Goal: Task Accomplishment & Management: Contribute content

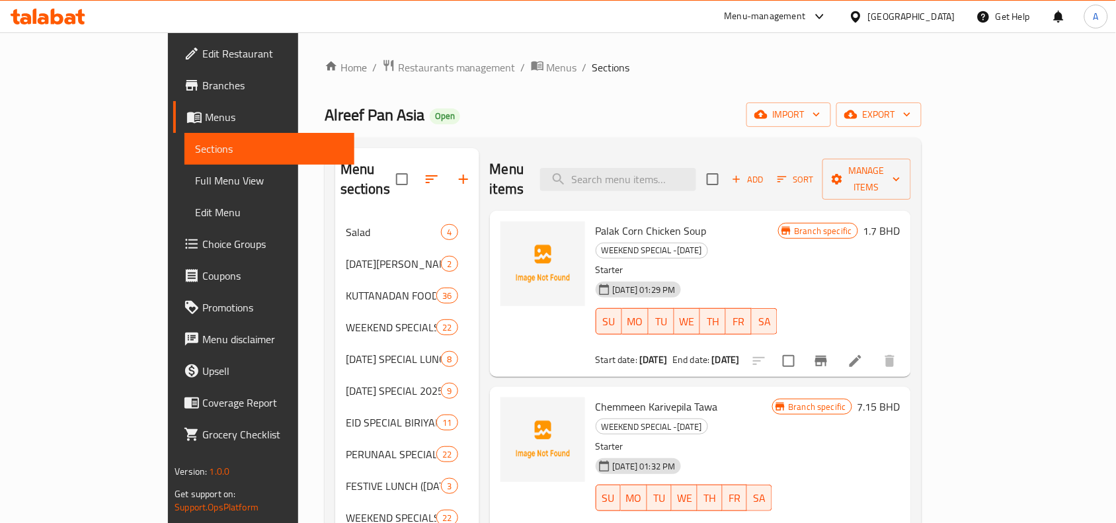
click at [931, 10] on div "Bahrain" at bounding box center [911, 16] width 87 height 15
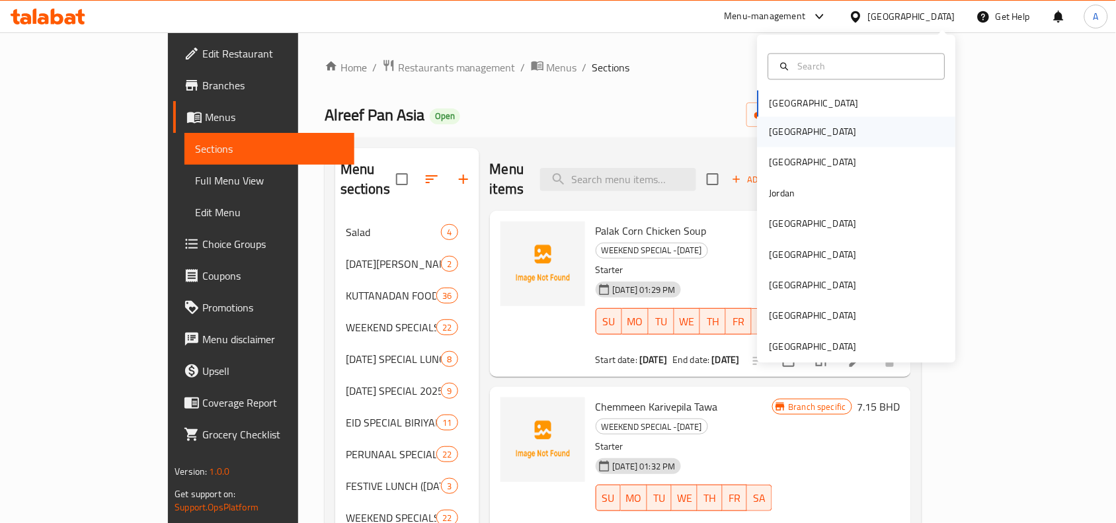
click at [792, 130] on div "[GEOGRAPHIC_DATA]" at bounding box center [857, 132] width 198 height 30
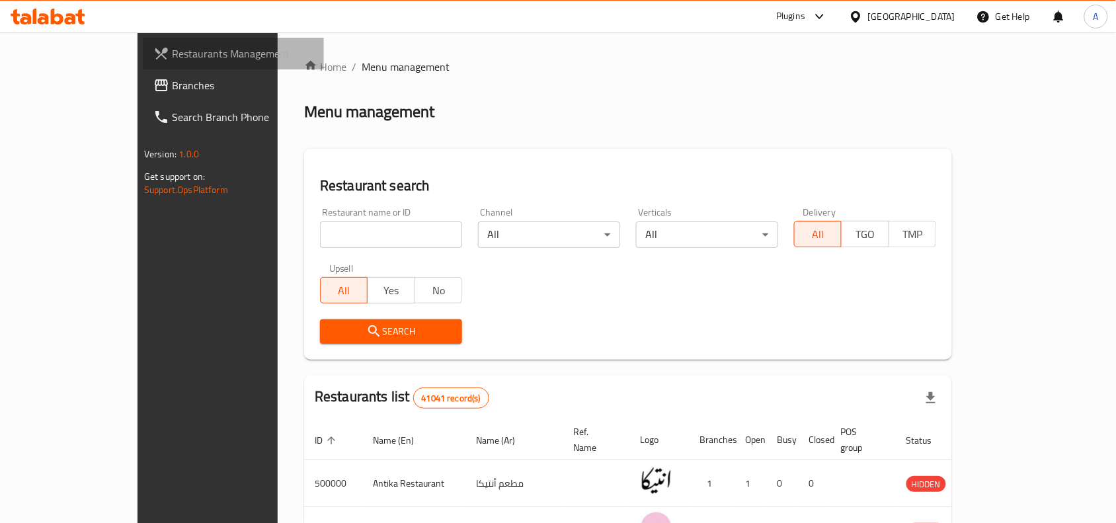
click at [143, 64] on link "Restaurants Management" at bounding box center [233, 54] width 181 height 32
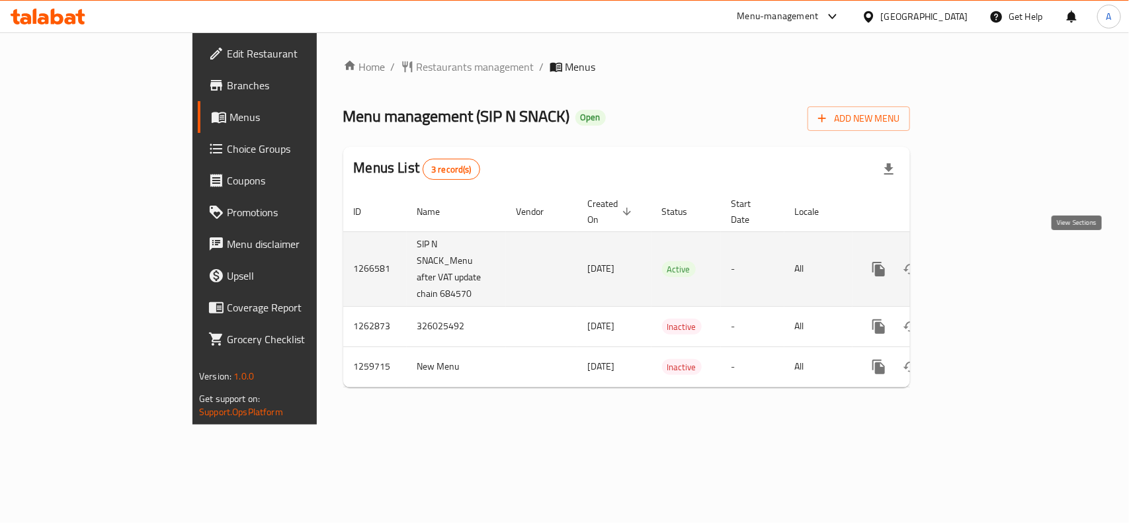
click at [980, 263] on icon "enhanced table" at bounding box center [974, 269] width 12 height 12
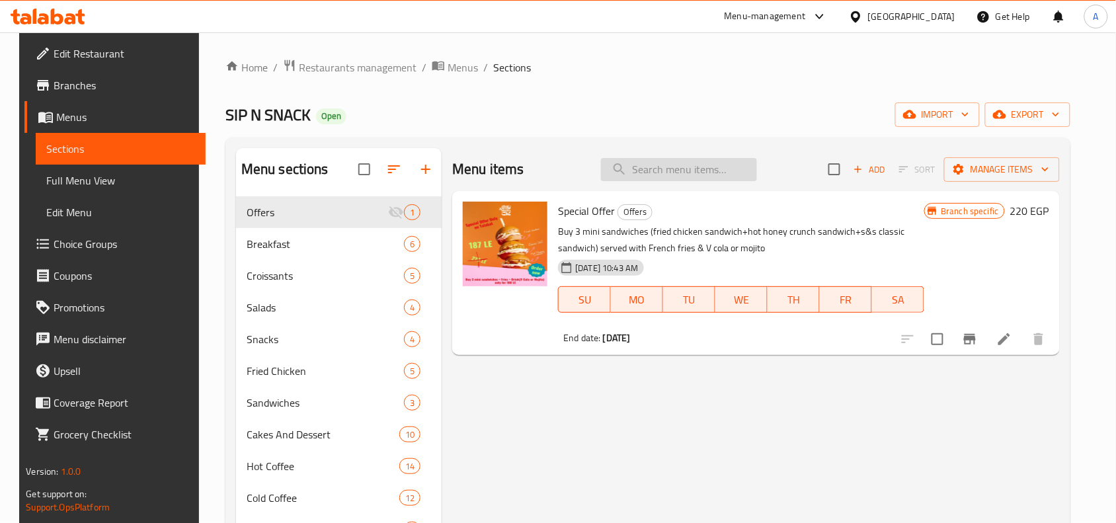
click at [683, 179] on input "search" at bounding box center [679, 169] width 156 height 23
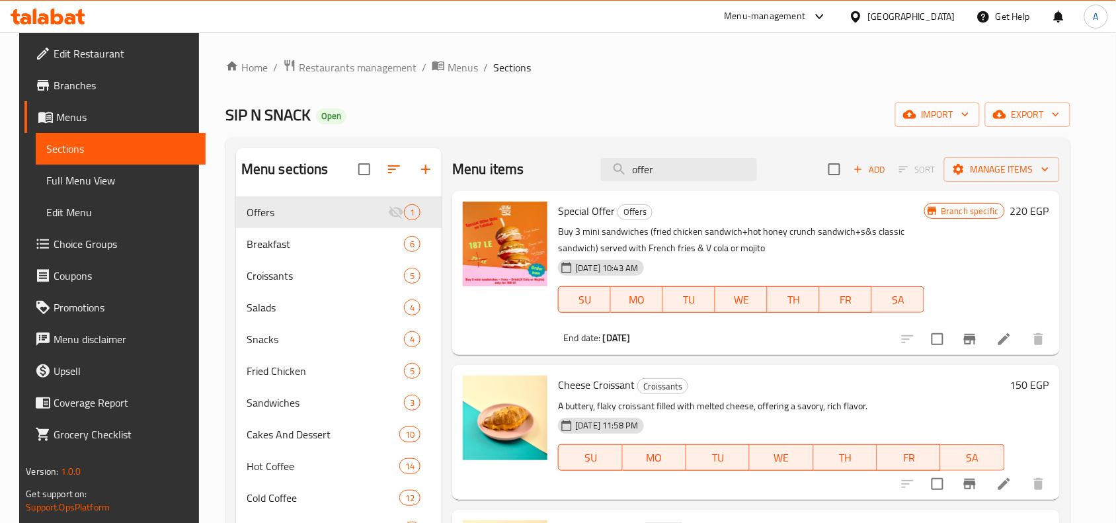
click at [643, 94] on div "Home / Restaurants management / Menus / Sections SIP N SNACK Open import export…" at bounding box center [648, 370] width 845 height 623
click at [722, 166] on input "offer" at bounding box center [679, 169] width 156 height 23
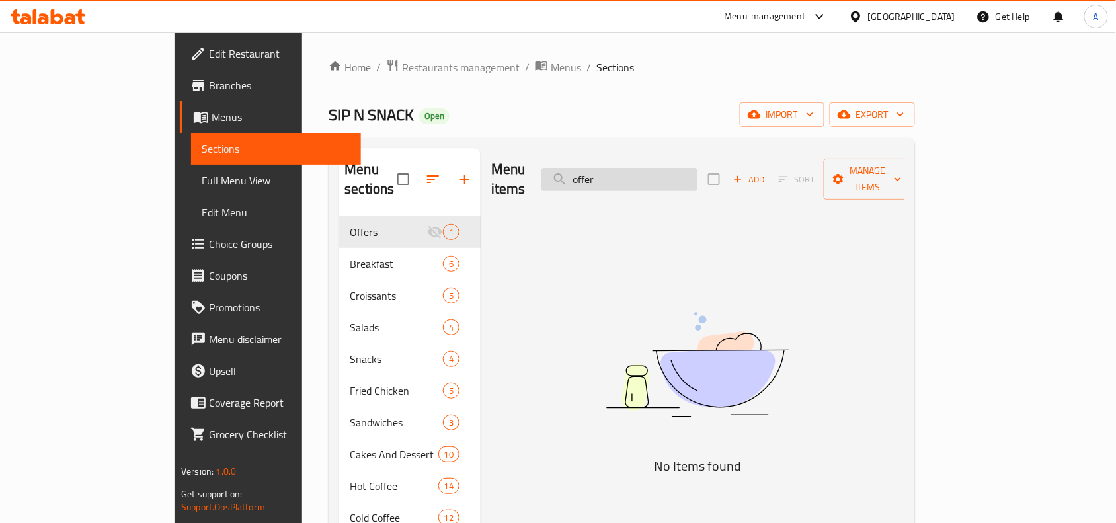
type input "offer"
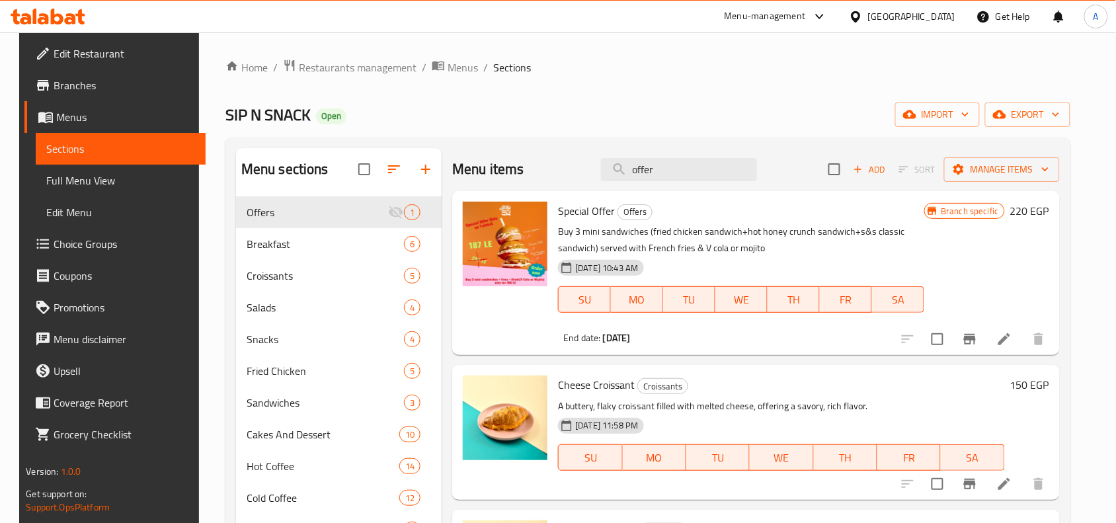
click at [501, 107] on div "SIP N SNACK Open import export" at bounding box center [648, 115] width 845 height 24
click at [572, 111] on div "SIP N SNACK Open import export" at bounding box center [648, 115] width 845 height 24
click at [640, 123] on div "SIP N SNACK Open import export" at bounding box center [648, 115] width 845 height 24
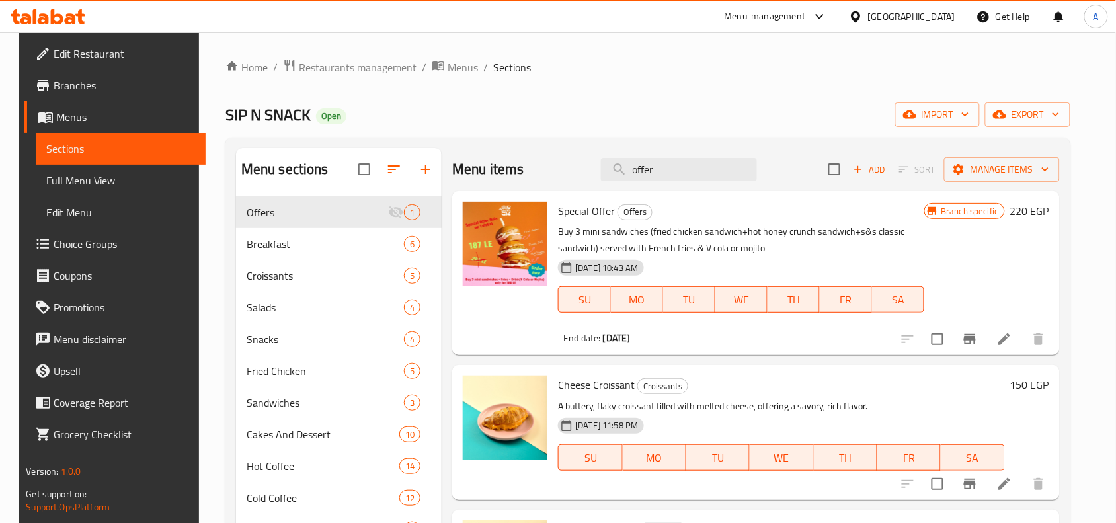
click at [640, 123] on div "SIP N SNACK Open import export" at bounding box center [648, 115] width 845 height 24
click at [56, 80] on span "Branches" at bounding box center [125, 85] width 142 height 16
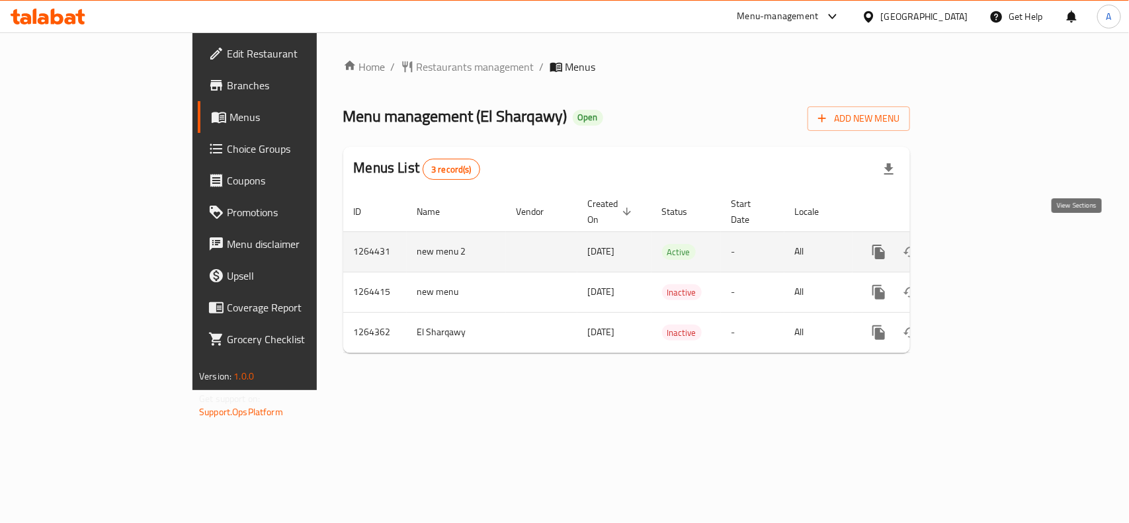
click at [982, 244] on icon "enhanced table" at bounding box center [974, 252] width 16 height 16
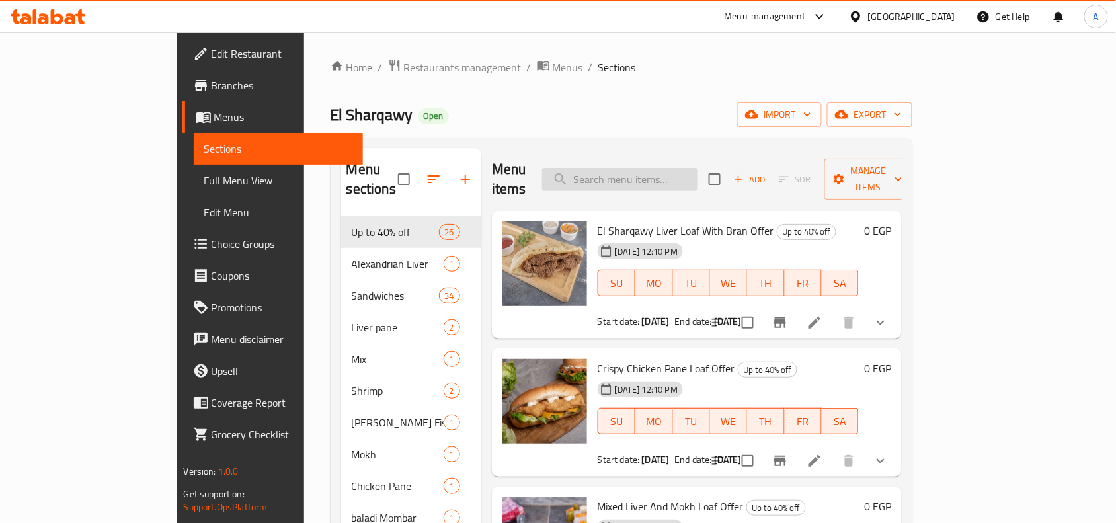
click at [698, 176] on input "search" at bounding box center [620, 179] width 156 height 23
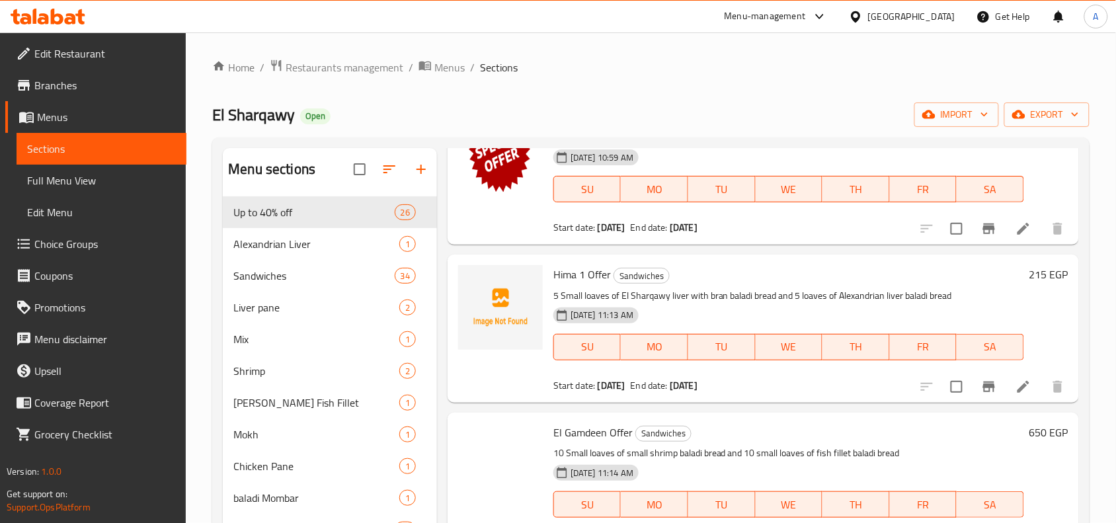
scroll to position [5621, 0]
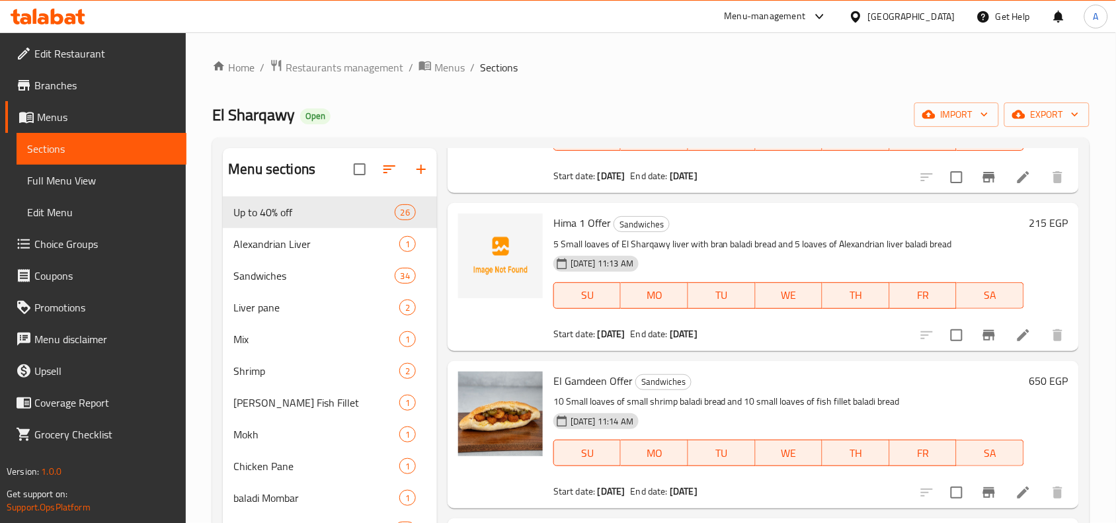
type input "offer"
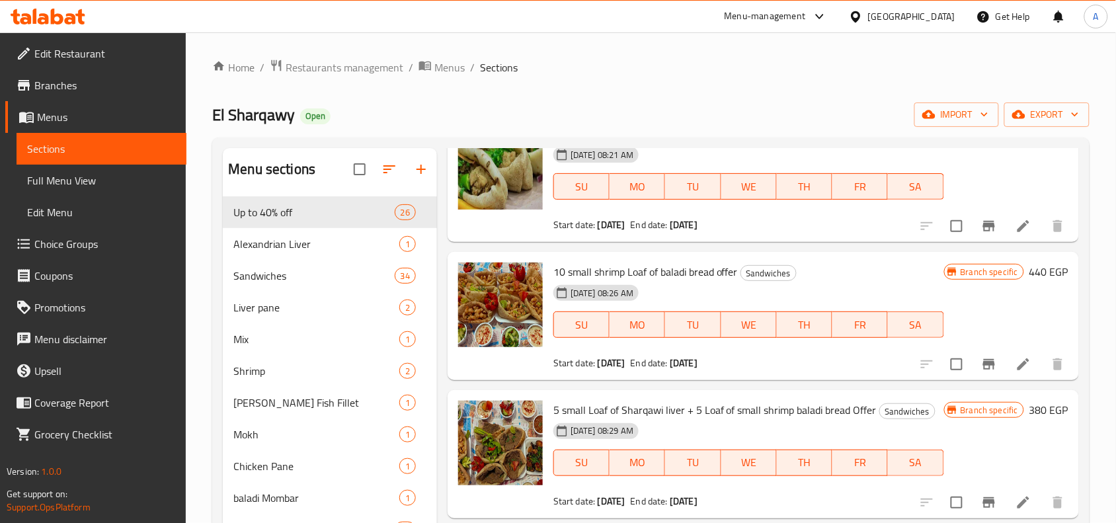
scroll to position [6117, 0]
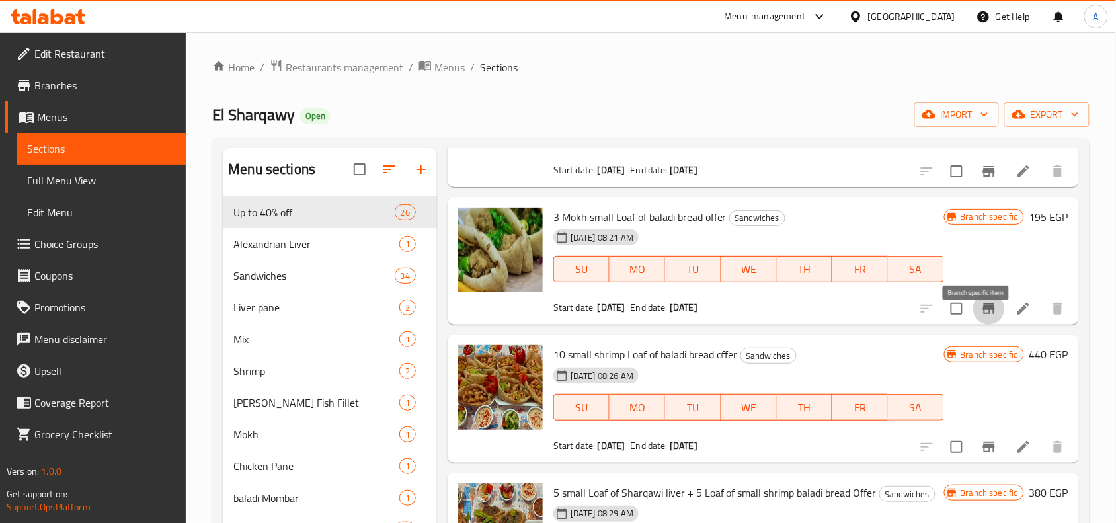
click at [982, 317] on icon "Branch-specific-item" at bounding box center [989, 309] width 16 height 16
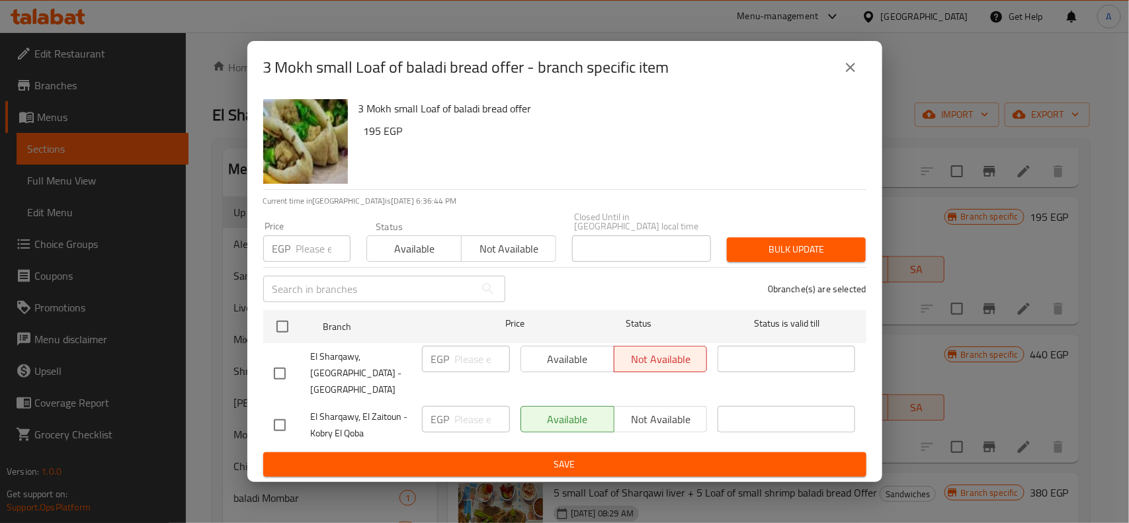
click at [850, 75] on icon "close" at bounding box center [851, 68] width 16 height 16
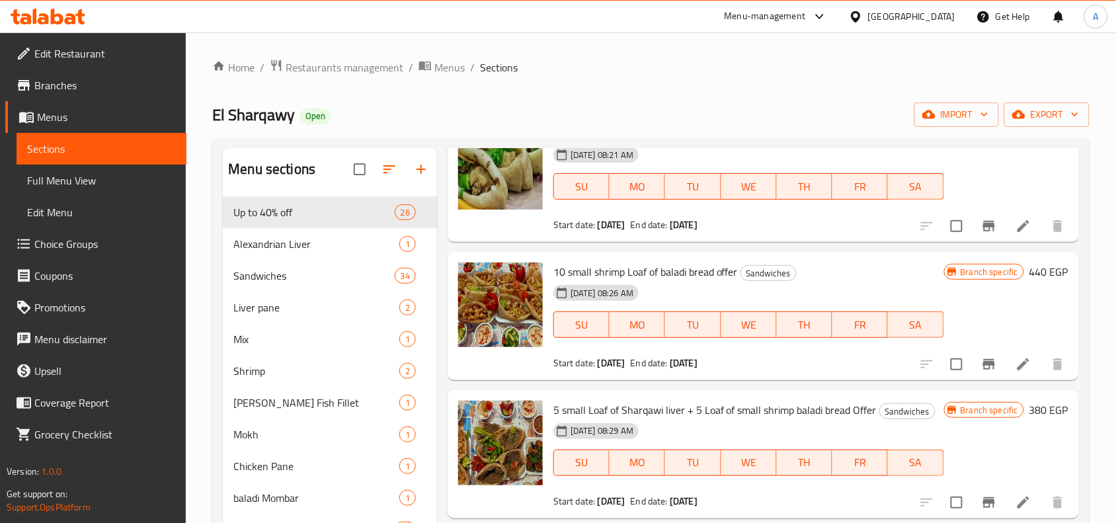
scroll to position [6283, 0]
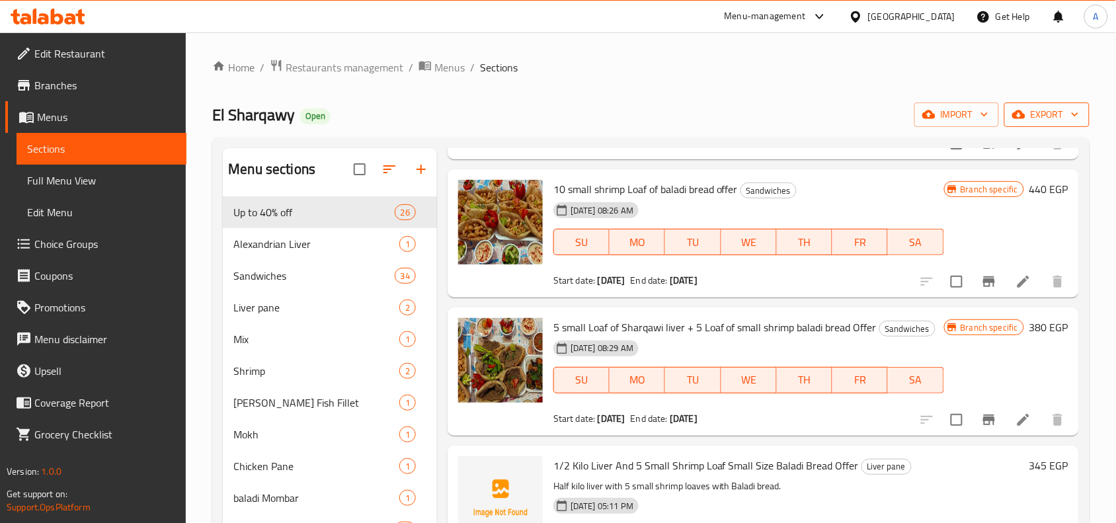
click at [1045, 114] on span "export" at bounding box center [1047, 114] width 64 height 17
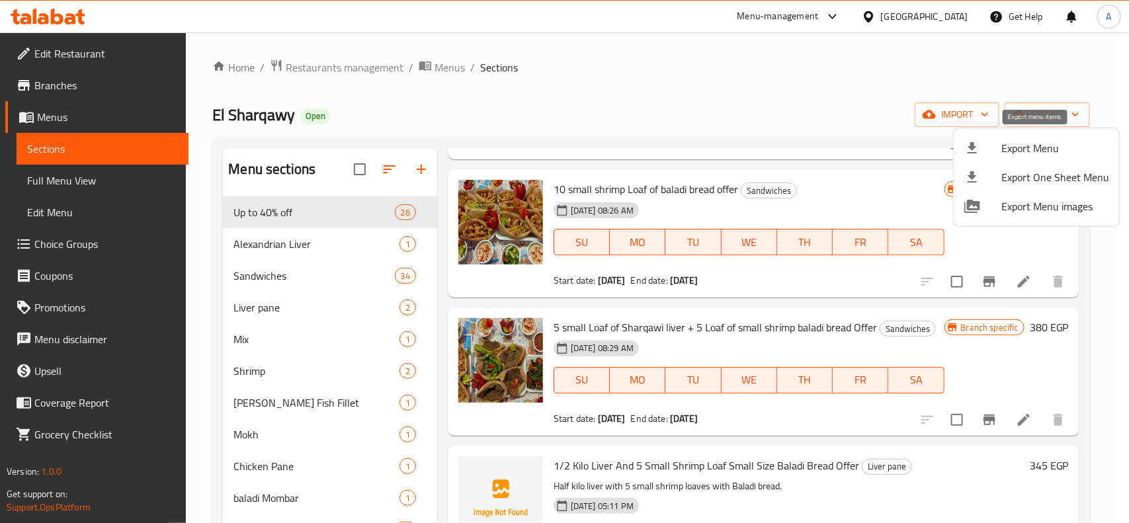
click at [1042, 151] on span "Export Menu" at bounding box center [1055, 148] width 108 height 16
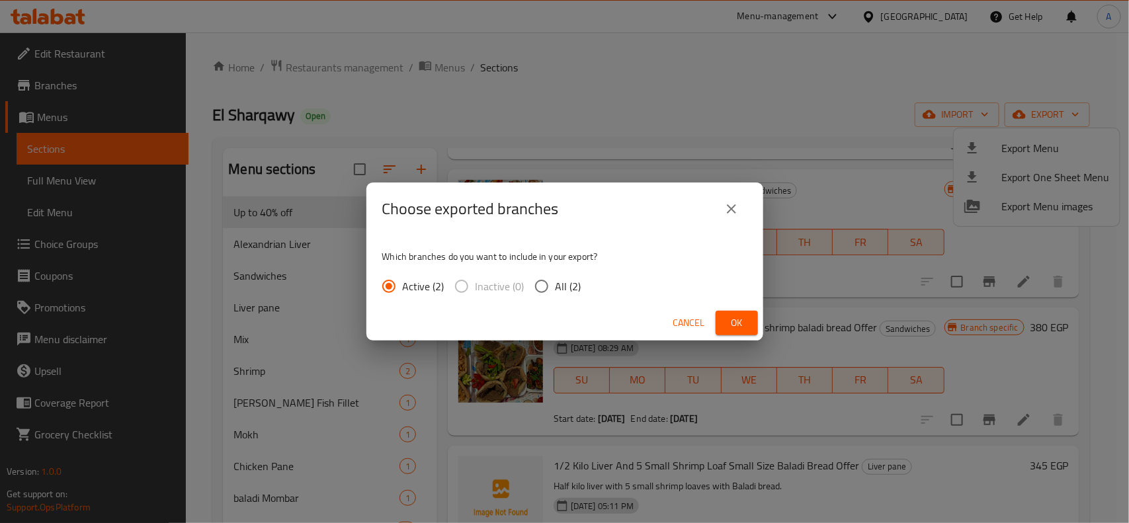
click at [544, 285] on input "All (2)" at bounding box center [542, 286] width 28 height 28
radio input "true"
click at [727, 325] on span "Ok" at bounding box center [736, 323] width 21 height 17
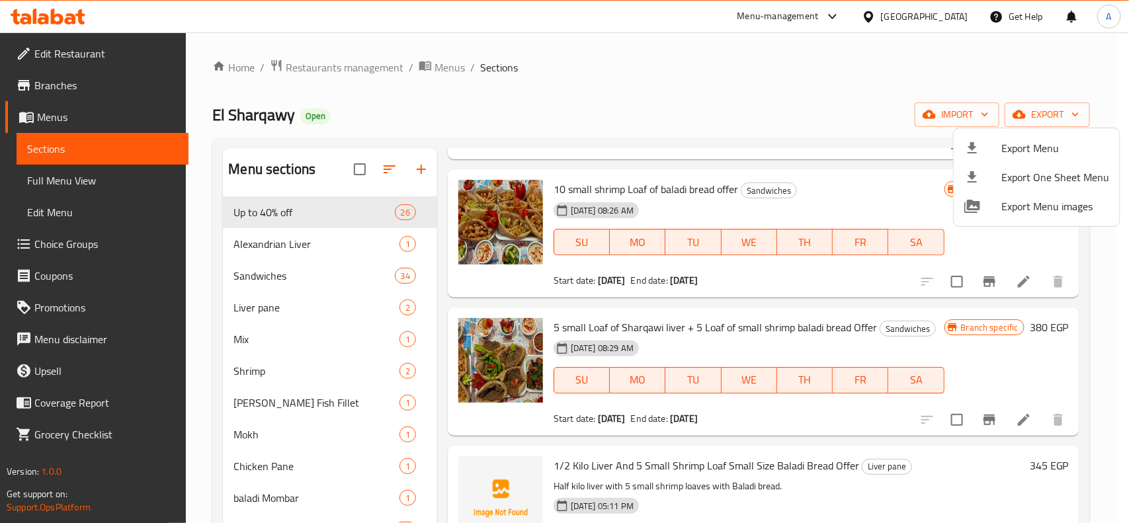
click at [977, 427] on div at bounding box center [564, 261] width 1129 height 523
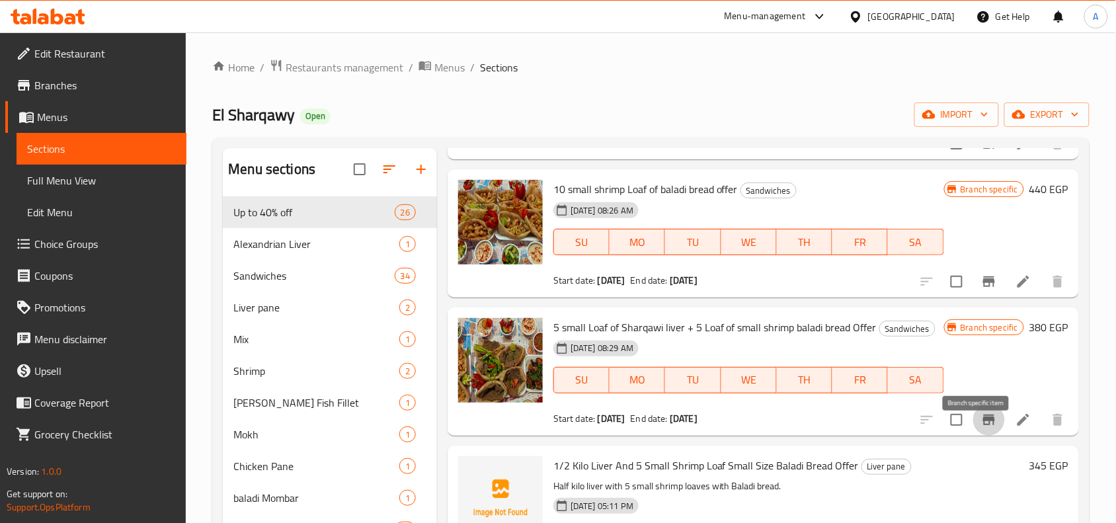
click at [983, 425] on icon "Branch-specific-item" at bounding box center [989, 420] width 12 height 11
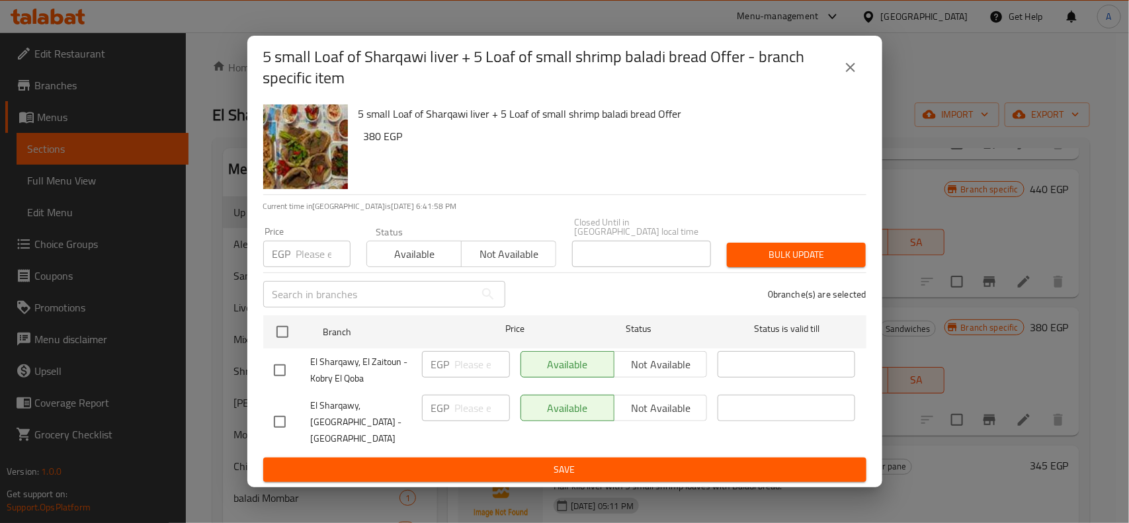
click at [845, 74] on icon "close" at bounding box center [851, 68] width 16 height 16
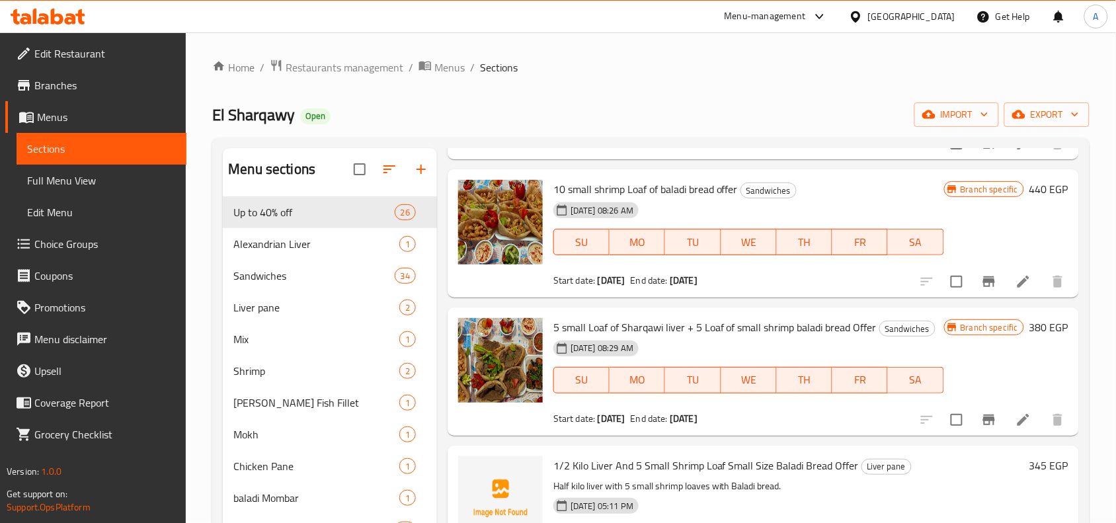
scroll to position [6200, 0]
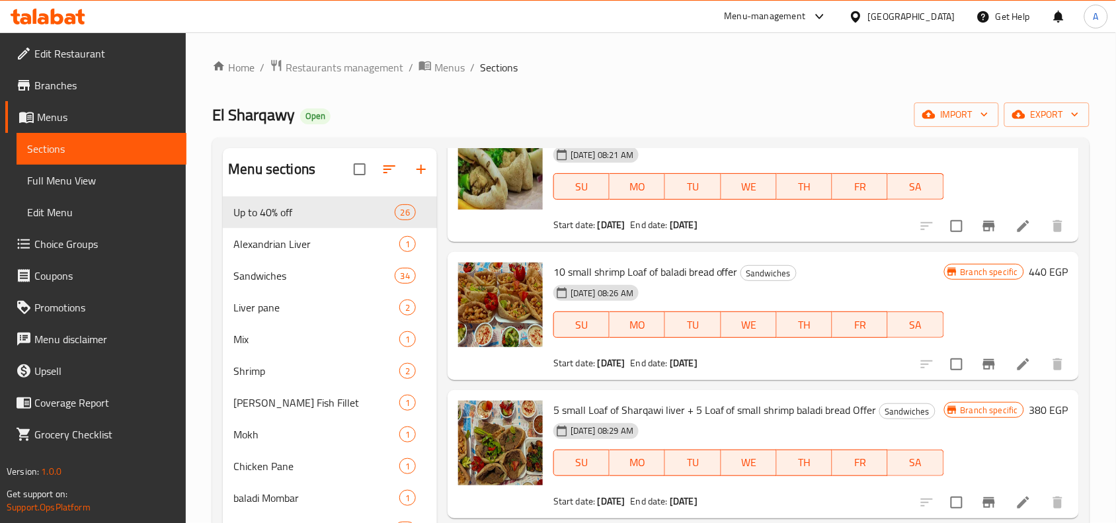
click at [616, 85] on div "Home / Restaurants management / Menus / Sections El Sharqawy Open import export…" at bounding box center [651, 370] width 878 height 623
click at [983, 370] on icon "Branch-specific-item" at bounding box center [989, 364] width 12 height 11
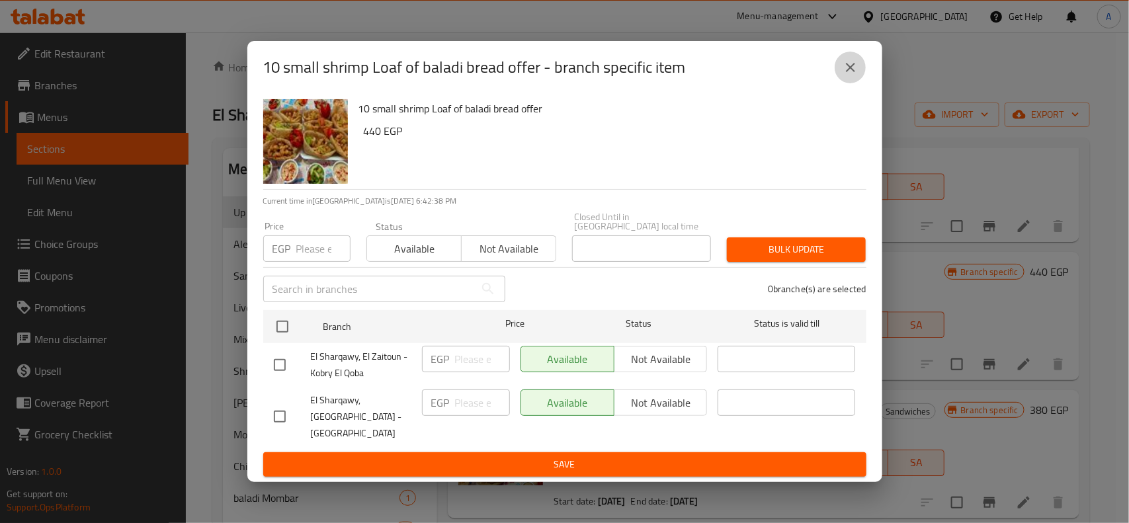
click at [848, 72] on icon "close" at bounding box center [850, 67] width 9 height 9
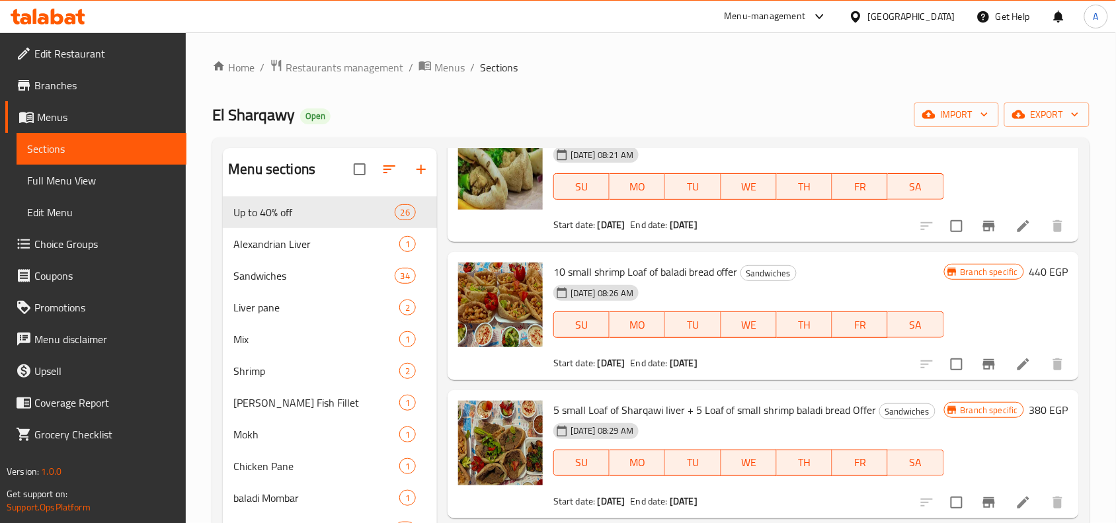
click at [667, 282] on span "10 small shrimp Loaf of baladi bread offer" at bounding box center [646, 272] width 185 height 20
click at [665, 282] on span "10 small shrimp Loaf of baladi bread offer" at bounding box center [646, 272] width 185 height 20
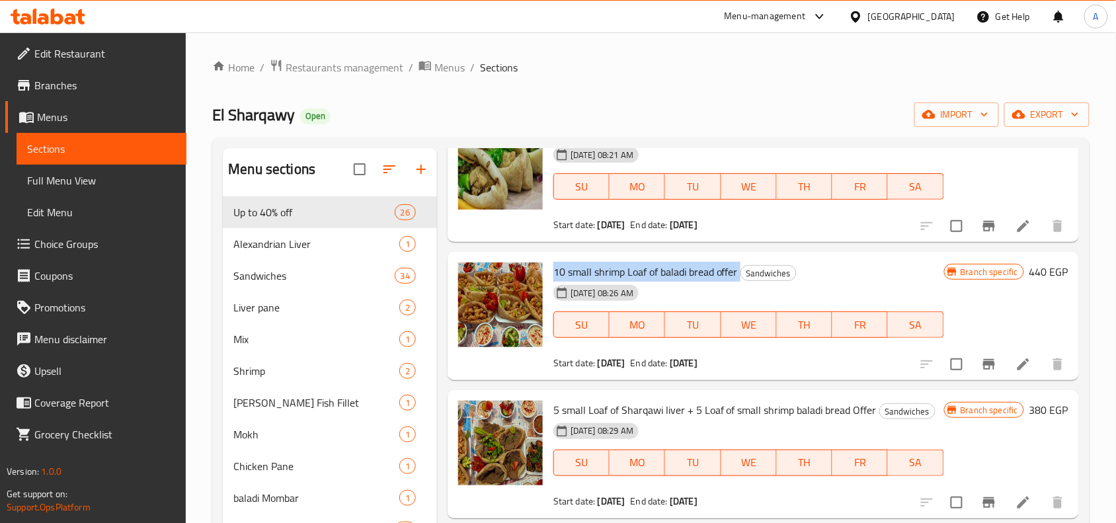
click at [665, 282] on span "10 small shrimp Loaf of baladi bread offer" at bounding box center [646, 272] width 185 height 20
click at [665, 278] on span "10 small shrimp Loaf of baladi bread offer" at bounding box center [646, 272] width 185 height 20
click at [673, 265] on div "Menu items offer Add Sort Manage items El Sharqawy Liver Loaf With Bran Offer U…" at bounding box center [758, 409] width 642 height 523
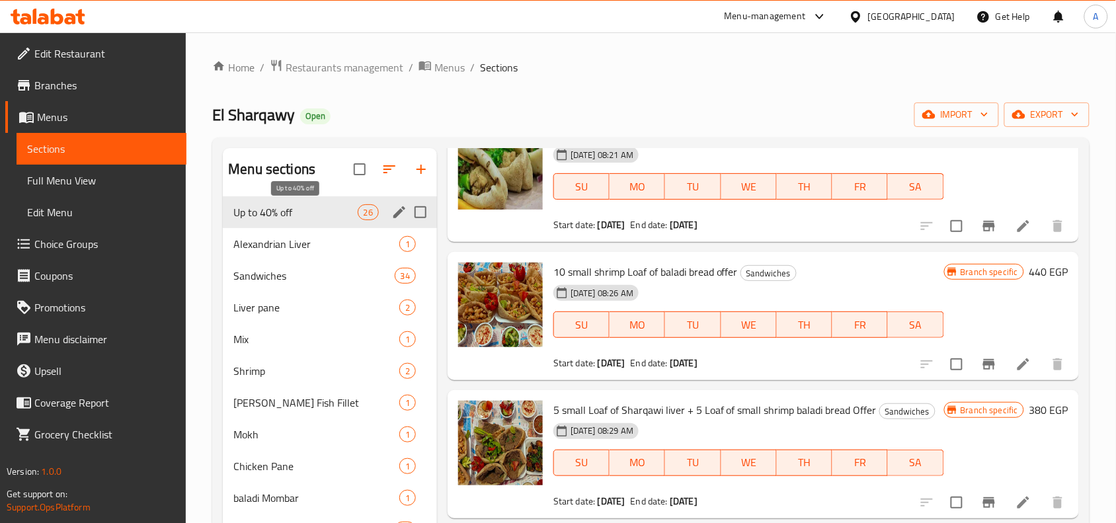
click at [338, 210] on span "Up to 40% off" at bounding box center [295, 212] width 124 height 16
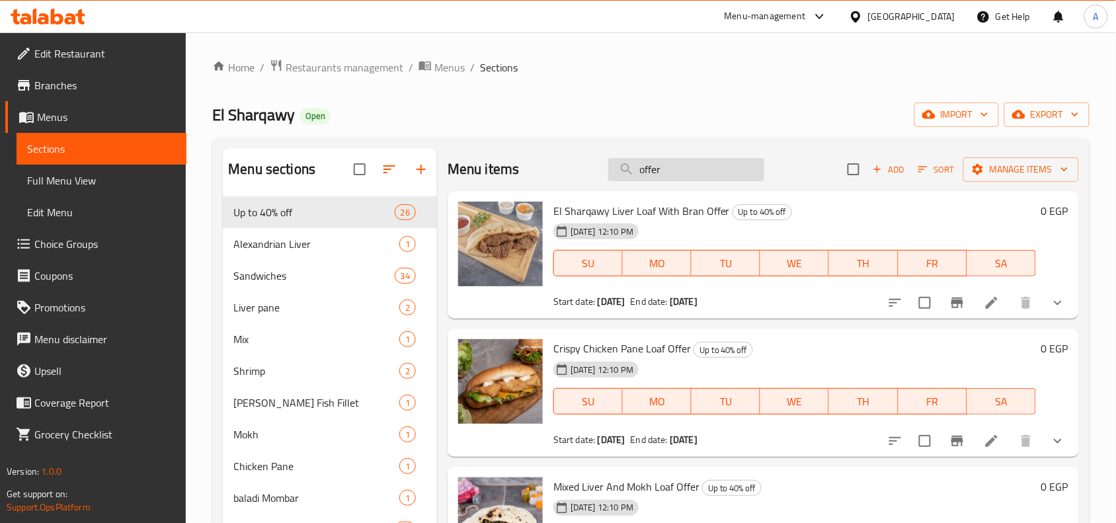
click at [701, 163] on input "offer" at bounding box center [686, 169] width 156 height 23
click at [722, 96] on div "Home / Restaurants management / Menus / Sections El Sharqawy Open import export…" at bounding box center [651, 370] width 878 height 623
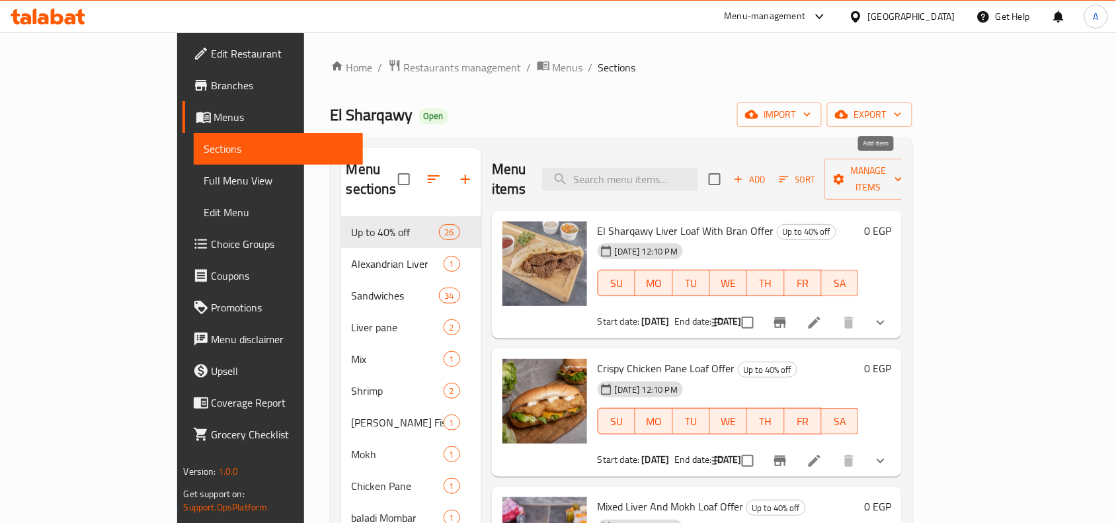
click at [768, 172] on span "Add" at bounding box center [750, 179] width 36 height 15
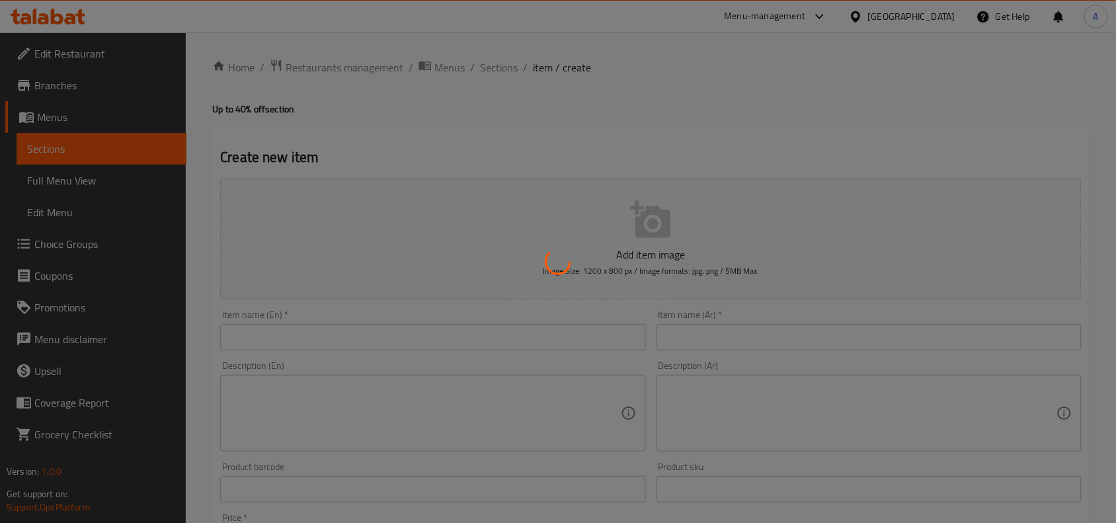
scroll to position [83, 0]
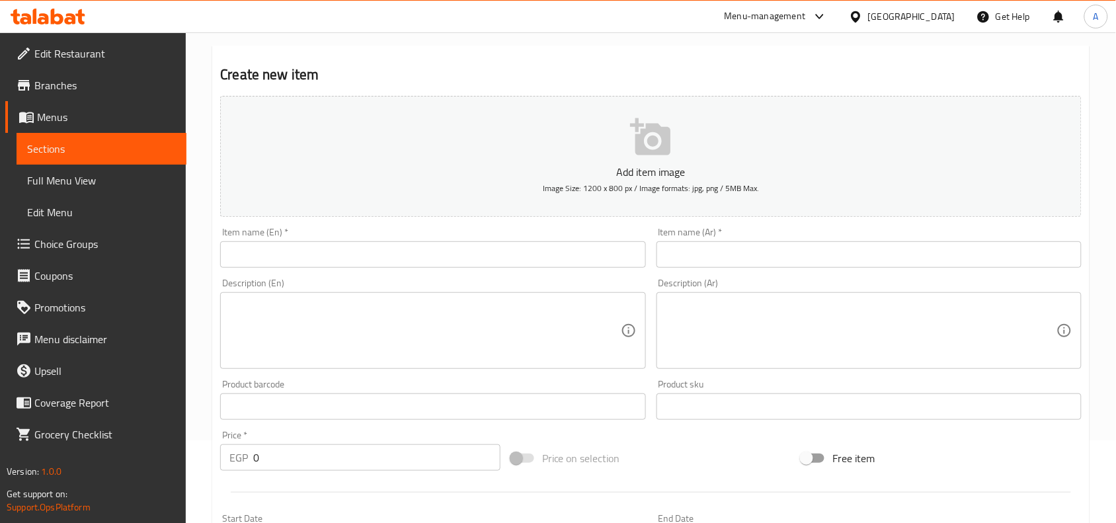
click at [947, 257] on input "text" at bounding box center [869, 254] width 425 height 26
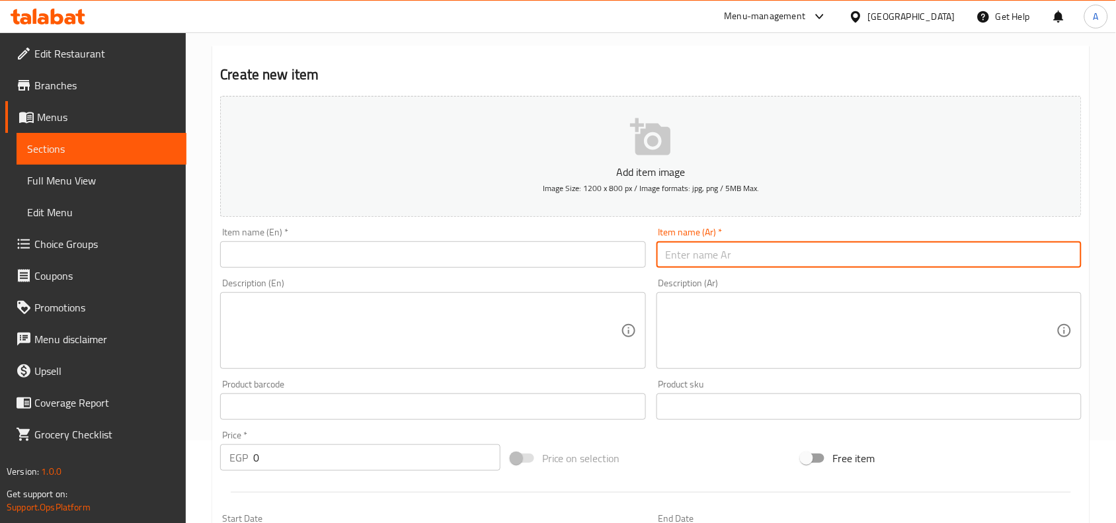
paste input "عرض رغيف سمك فليه صغير+ رغيف مخ صغير+رغيف جمبري وسط صغير+ رغيف كبده الشرقاوى صغ…"
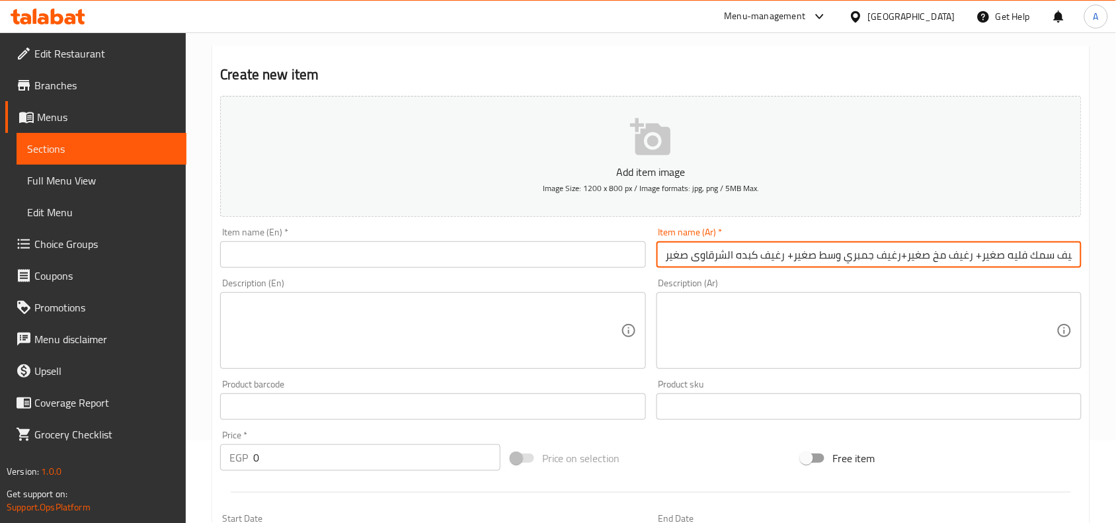
scroll to position [0, 28]
type input "عرض رغيف سمك فليه صغير+ رغيف مخ صغير+رغيف جمبري وسط صغير+ رغيف كبده الشرقاوى صغ…"
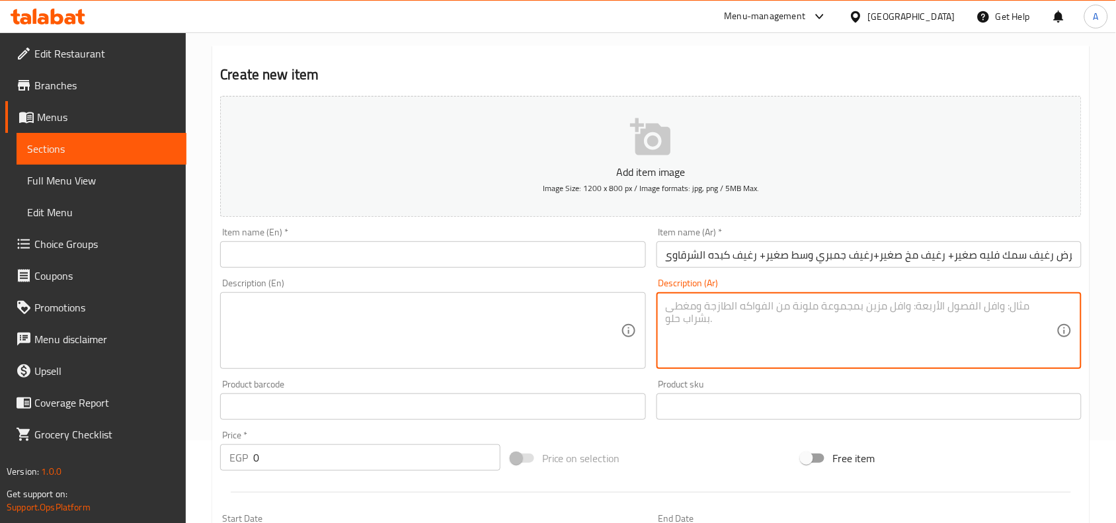
click at [943, 315] on textarea at bounding box center [861, 331] width 391 height 63
paste textarea "عرض رغيف سمك فليه صغير+ رغيف مخ صغير+رغيف جمبري وسط صغير+ رغيف كبده الشرقاوى صغ…"
type textarea "عرض رغيف سمك فليه صغير+ رغيف مخ صغير+رغيف جمبري وسط صغير+ رغيف كبده الشرقاوى صغ…"
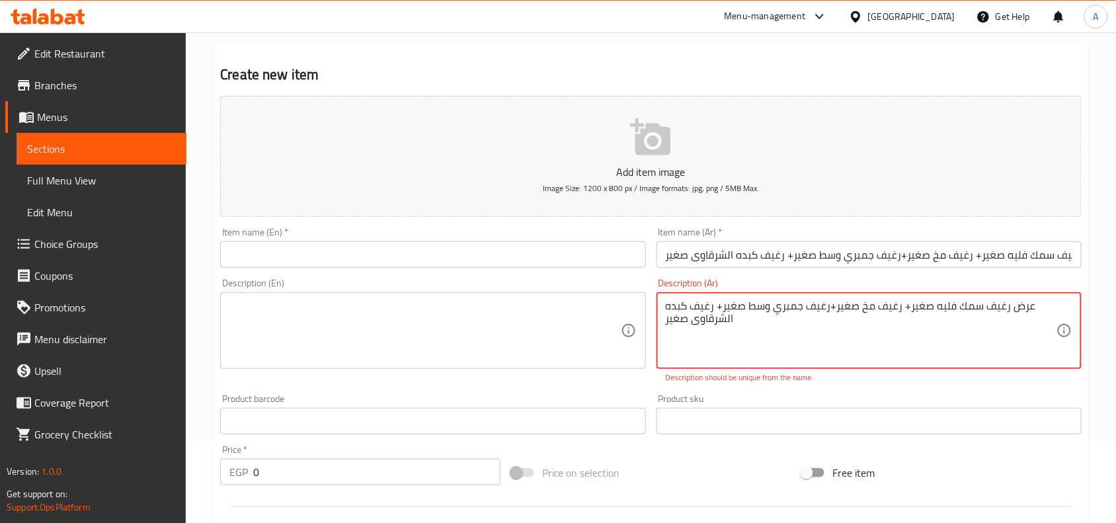
click at [473, 315] on textarea at bounding box center [424, 331] width 391 height 63
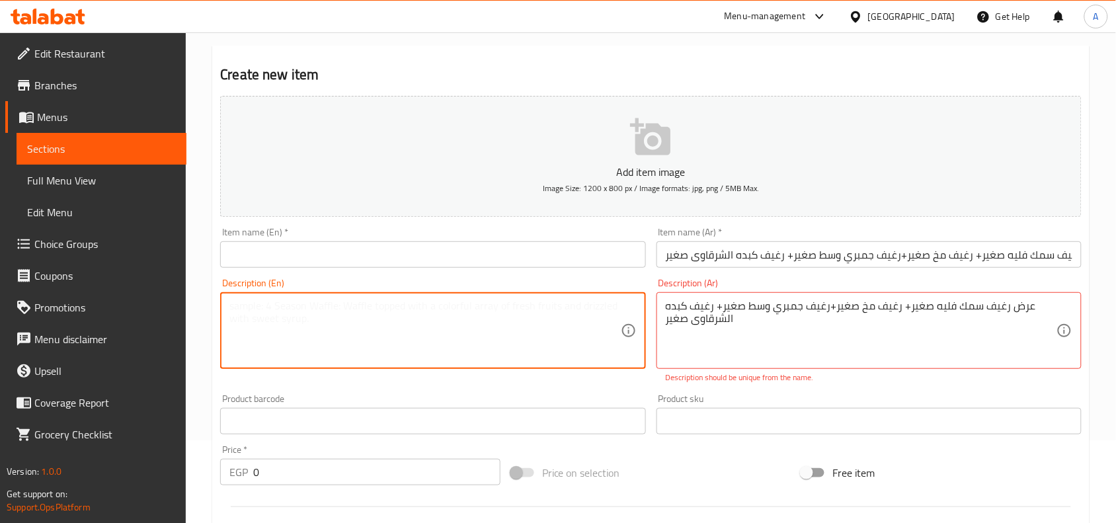
paste textarea "Offers: Small fish fillet loaf + Small brain loaf + Small medium shrimp loaf + …"
type textarea "Offers: Small fish fillet loaf + Small brain loaf + Small medium shrimp loaf + …"
click at [623, 391] on div "Product barcode Product barcode" at bounding box center [433, 414] width 436 height 51
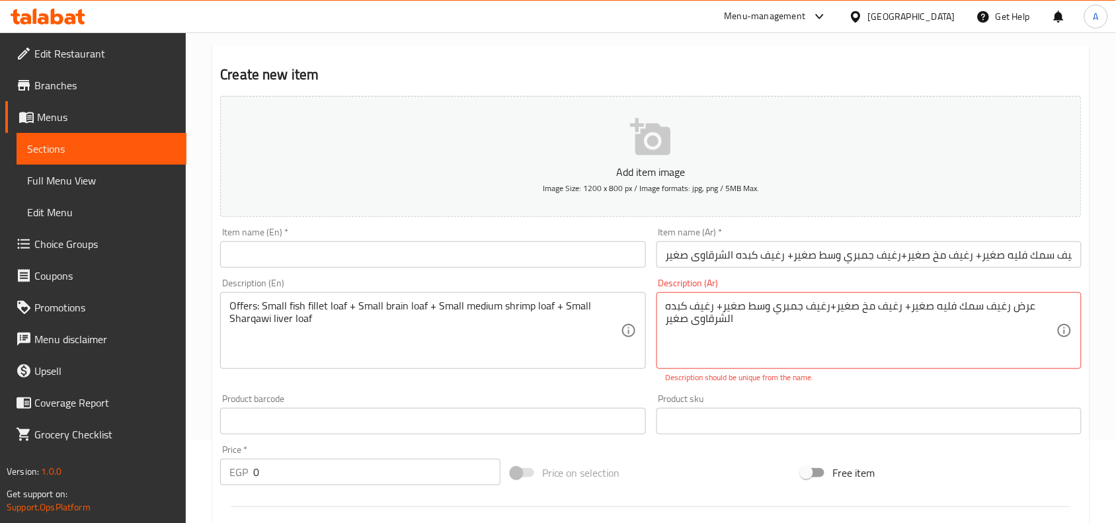
click at [384, 259] on input "text" at bounding box center [432, 254] width 425 height 26
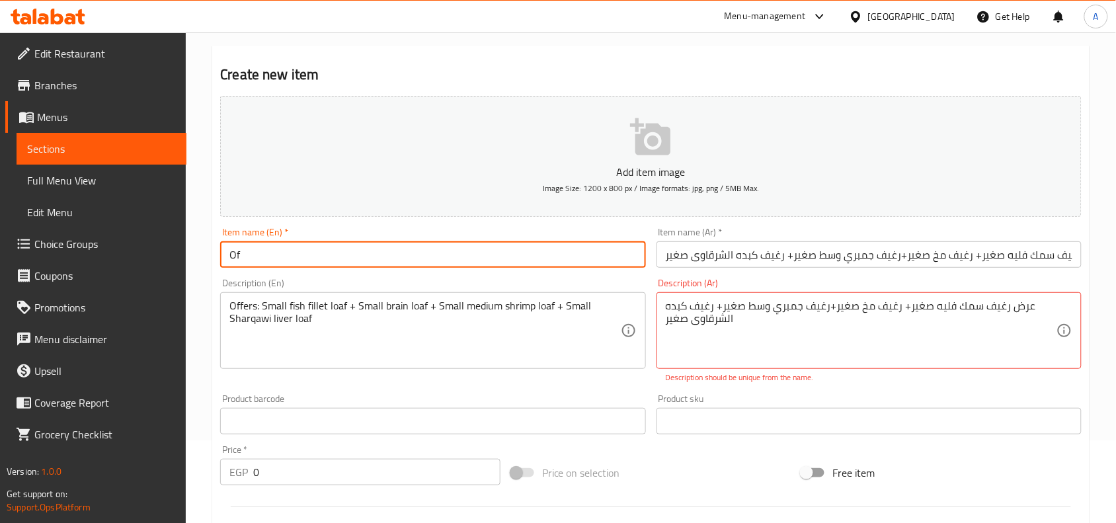
type input "O"
type input "4 Sandwiches Offer"
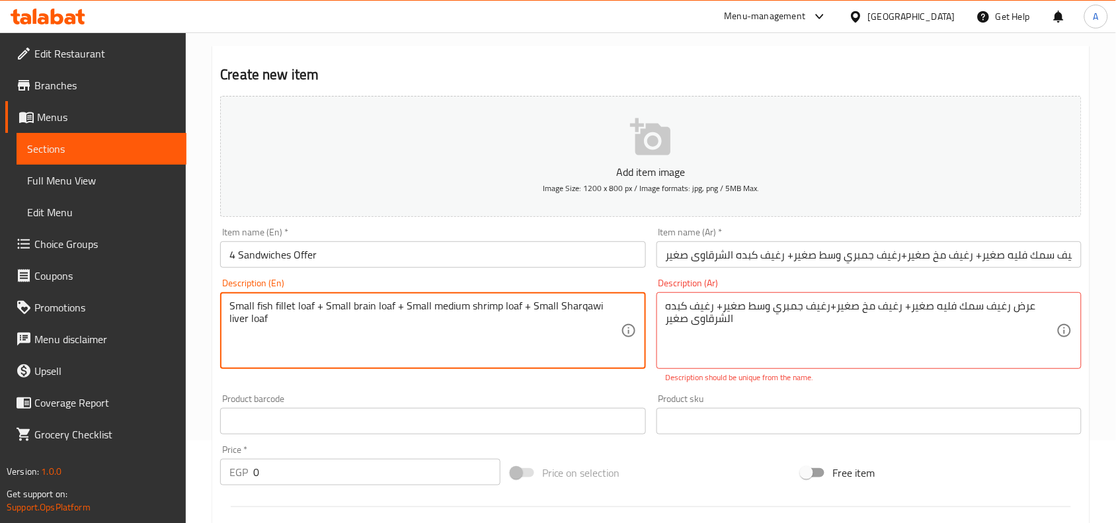
type textarea "Small fish fillet loaf + Small brain loaf + Small medium shrimp loaf + Small Sh…"
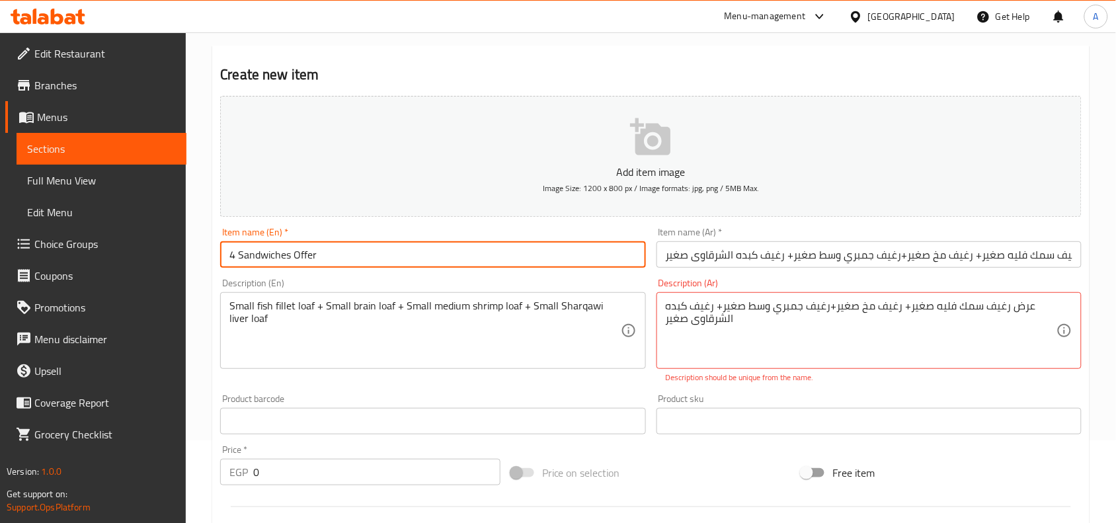
click at [239, 259] on input "4 Sandwiches Offer" at bounding box center [432, 254] width 425 height 26
click at [349, 253] on input "4 Sandwiches Balady Bread Offer" at bounding box center [432, 254] width 425 height 26
type input "4 Sandwiches Balady Bread Offer"
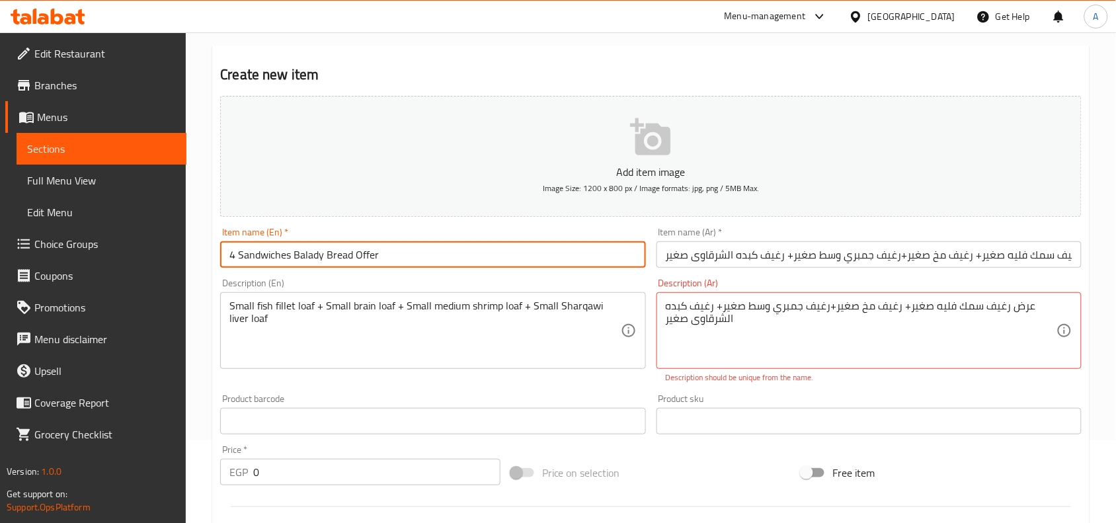
click at [798, 260] on input "عرض رغيف سمك فليه صغير+ رغيف مخ صغير+رغيف جمبري وسط صغير+ رغيف كبده الشرقاوى صغ…" at bounding box center [869, 254] width 425 height 26
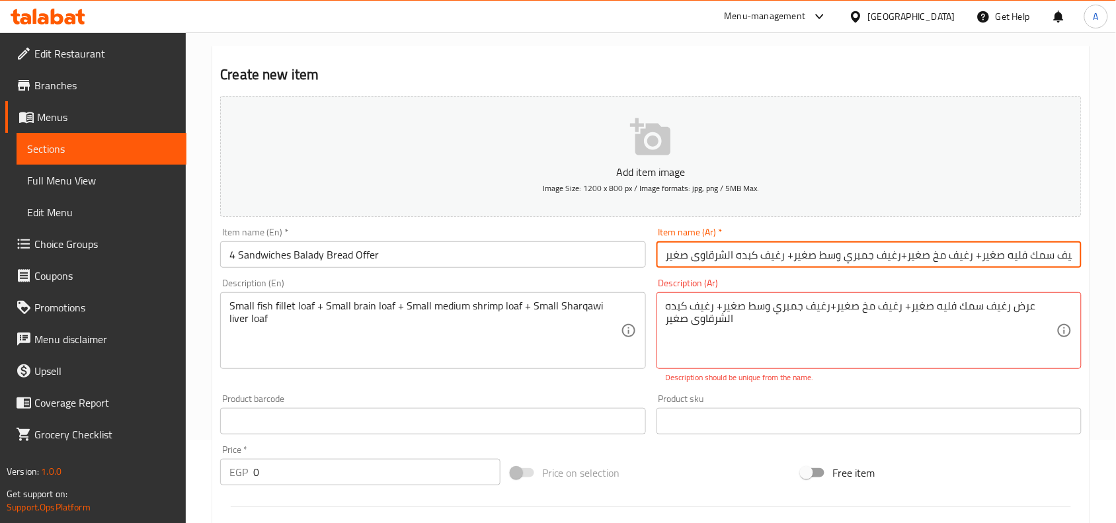
click at [798, 260] on input "عرض رغيف سمك فليه صغير+ رغيف مخ صغير+رغيف جمبري وسط صغير+ رغيف كبده الشرقاوى صغ…" at bounding box center [869, 254] width 425 height 26
paste input "4 سندويشات خبز بلدي"
type input "عرض 4 سندويشات خبز بلدي"
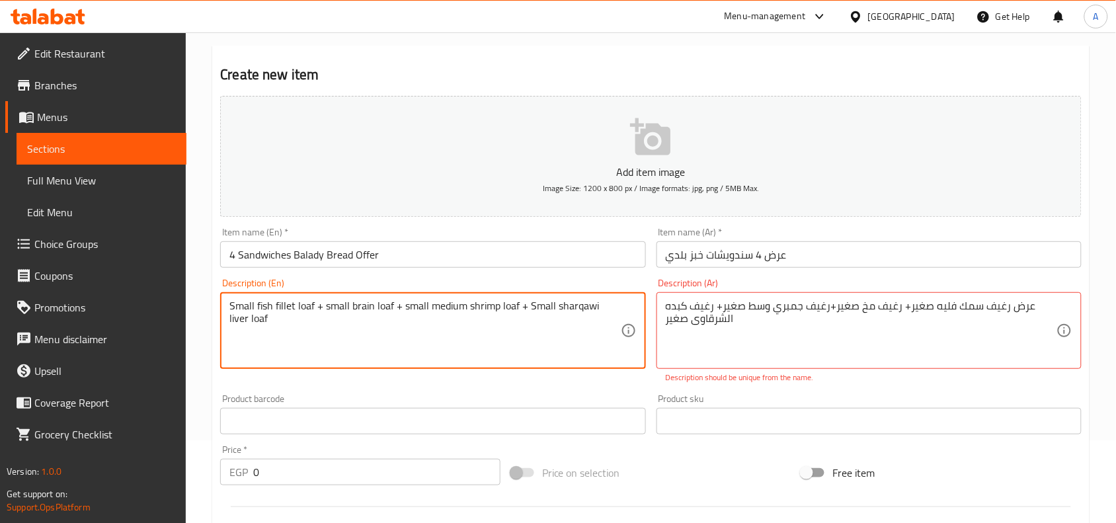
type textarea "Small fish fillet loaf + small brain loaf + small medium shrimp loaf + Small sh…"
click at [572, 394] on div "Product barcode Product barcode" at bounding box center [432, 414] width 425 height 40
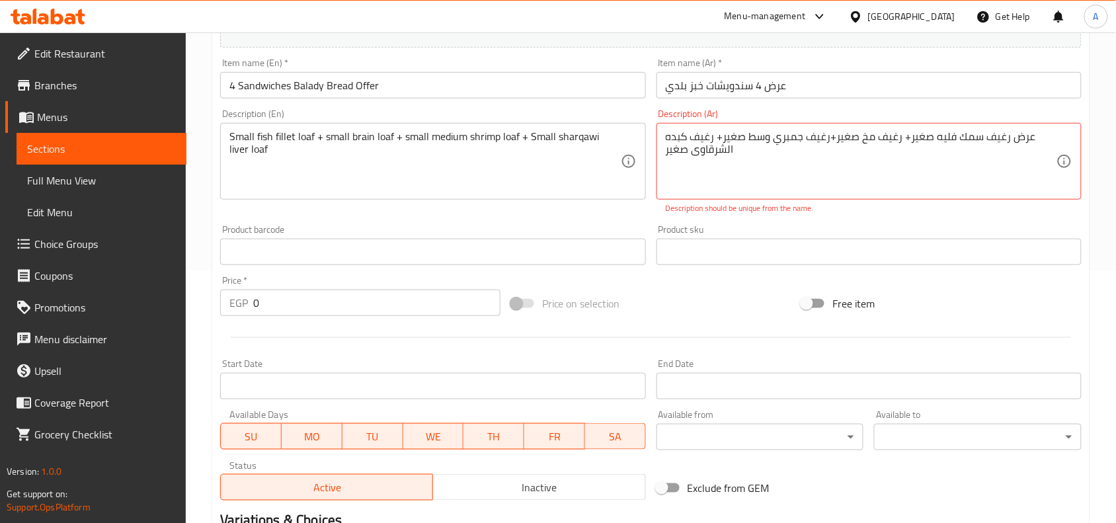
scroll to position [424, 0]
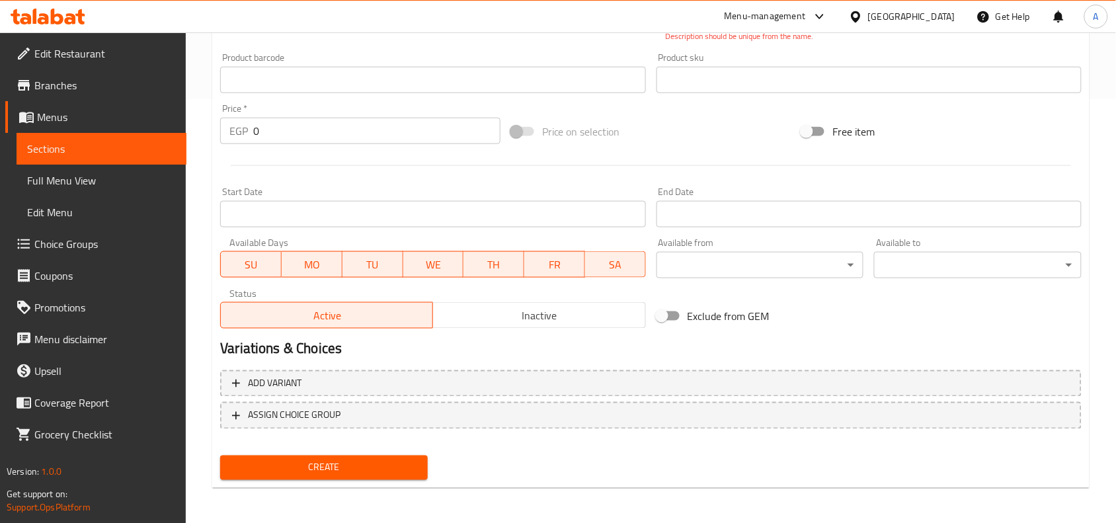
click at [579, 311] on span "Inactive" at bounding box center [539, 315] width 202 height 19
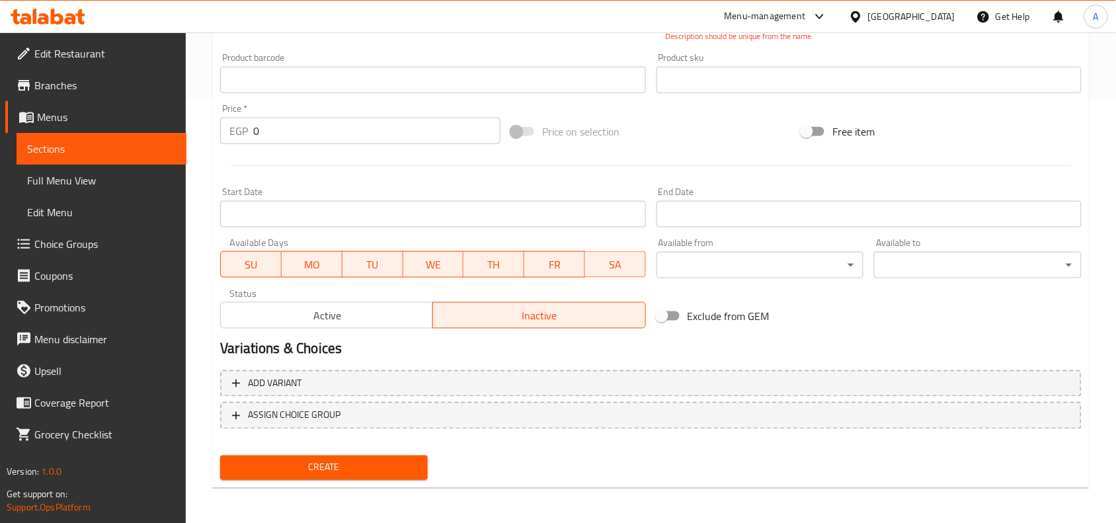
click at [566, 207] on input "Start Date" at bounding box center [432, 214] width 425 height 26
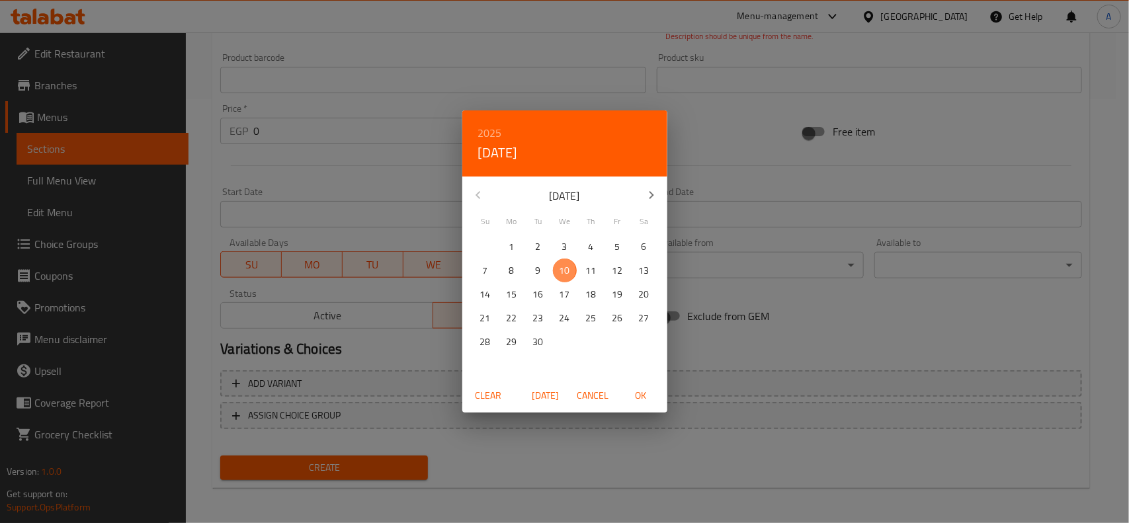
click at [563, 274] on p "10" at bounding box center [564, 271] width 11 height 17
click at [639, 399] on span "OK" at bounding box center [641, 396] width 32 height 17
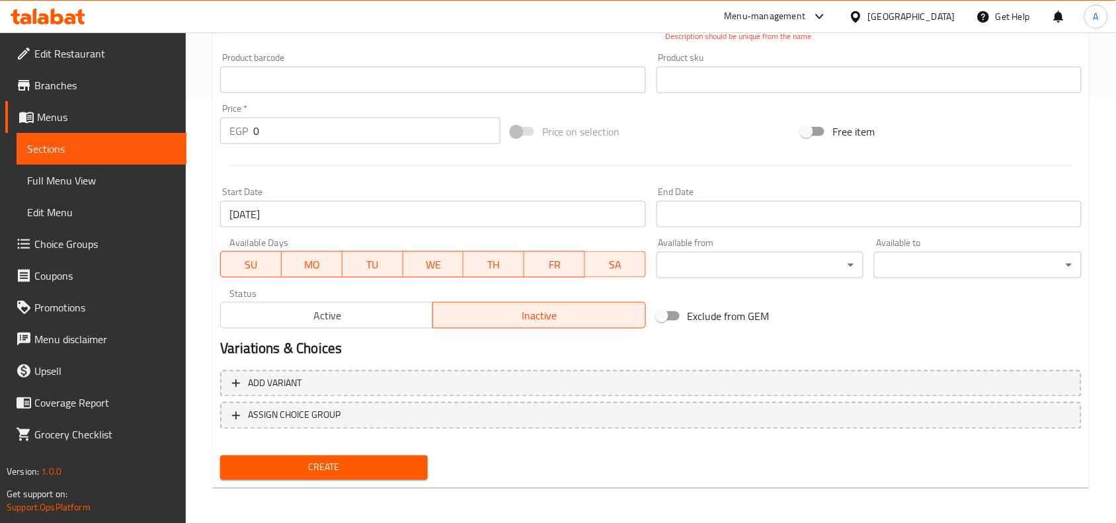
click at [603, 347] on h2 "Variations & Choices" at bounding box center [651, 349] width 862 height 20
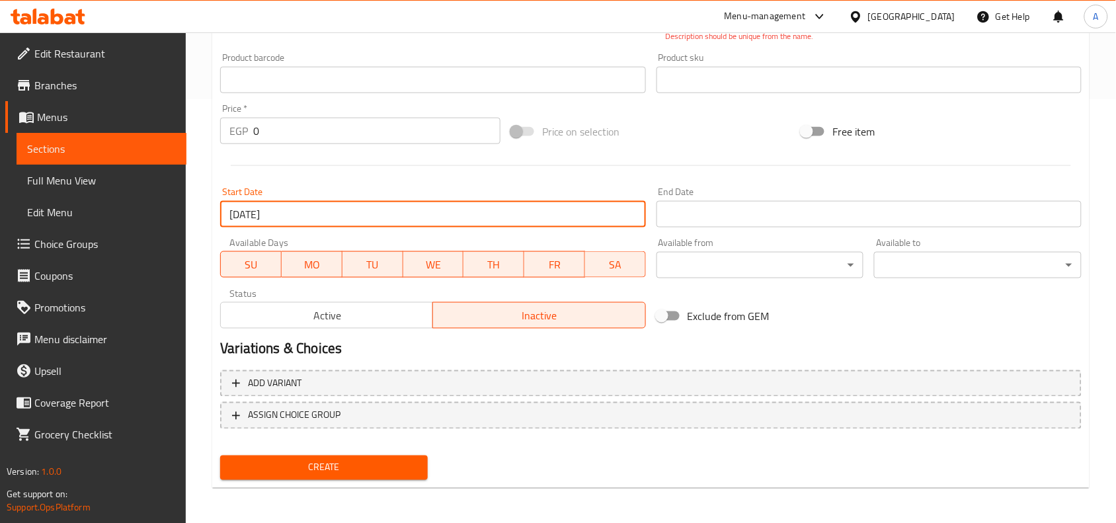
click at [395, 202] on input "10-09-2025" at bounding box center [432, 214] width 425 height 26
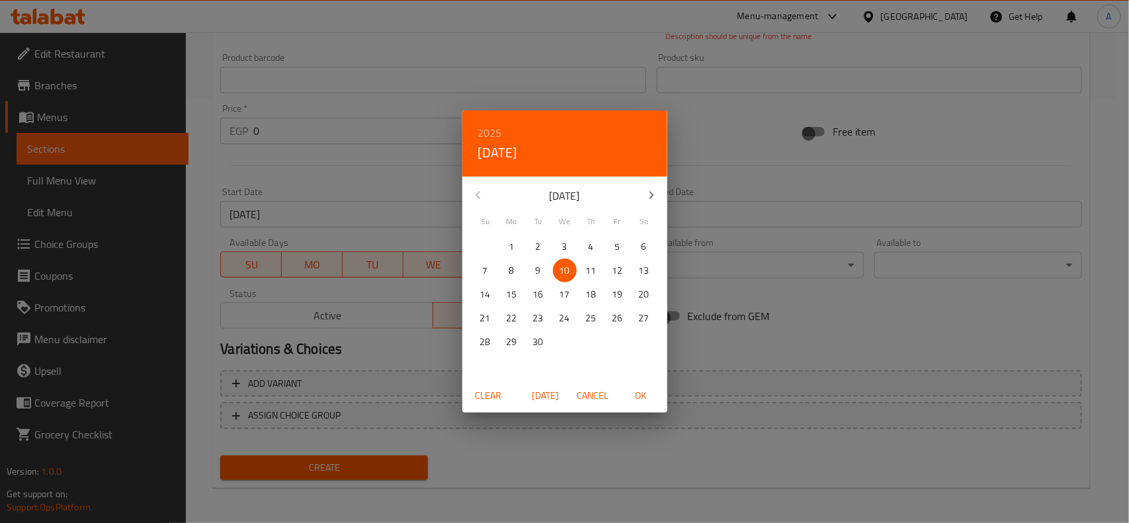
click at [590, 271] on p "11" at bounding box center [591, 271] width 11 height 17
click at [645, 397] on span "OK" at bounding box center [641, 396] width 32 height 17
type input "11-09-2025"
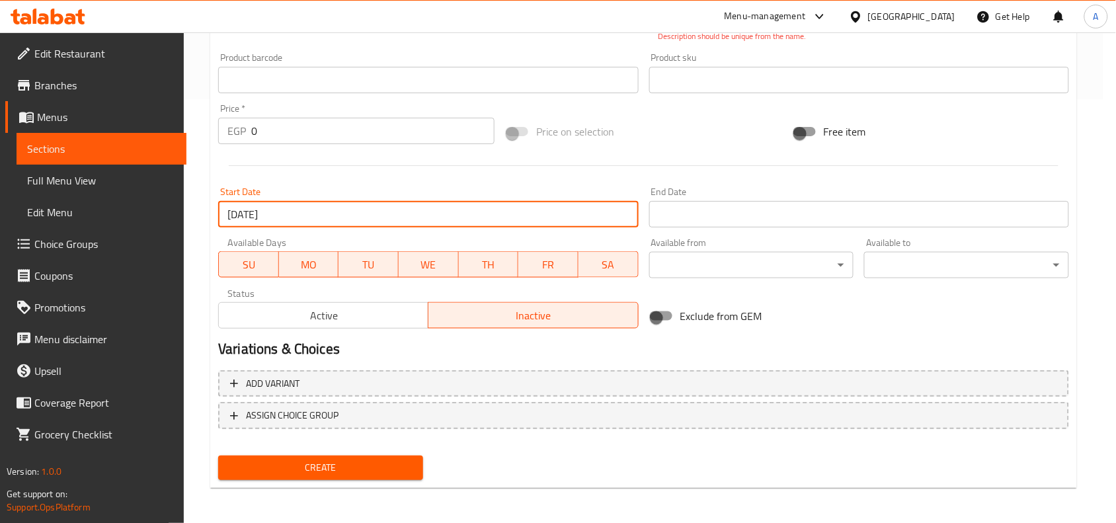
click at [733, 354] on h2 "Variations & Choices" at bounding box center [643, 349] width 851 height 20
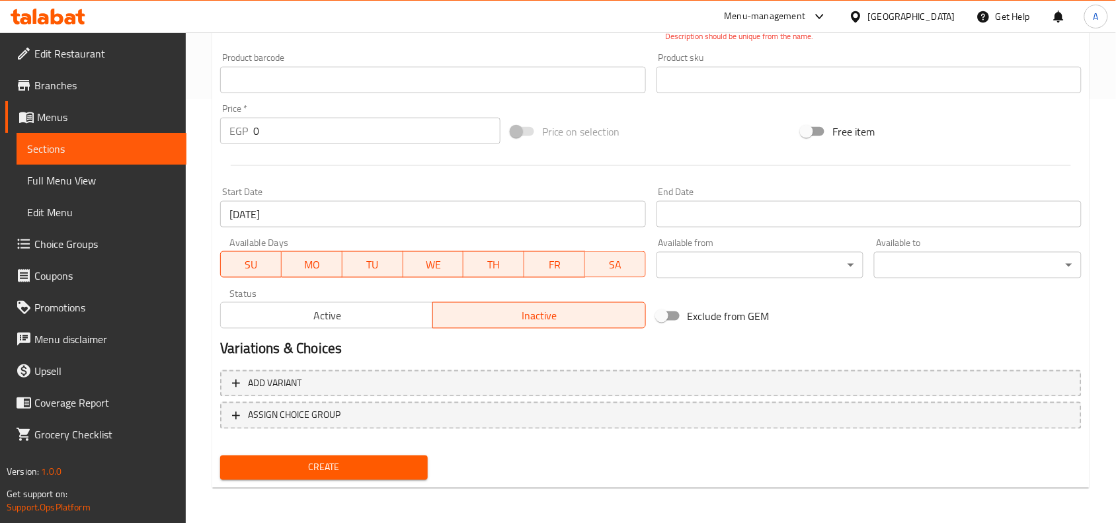
click at [757, 205] on input "Start Date" at bounding box center [869, 214] width 425 height 26
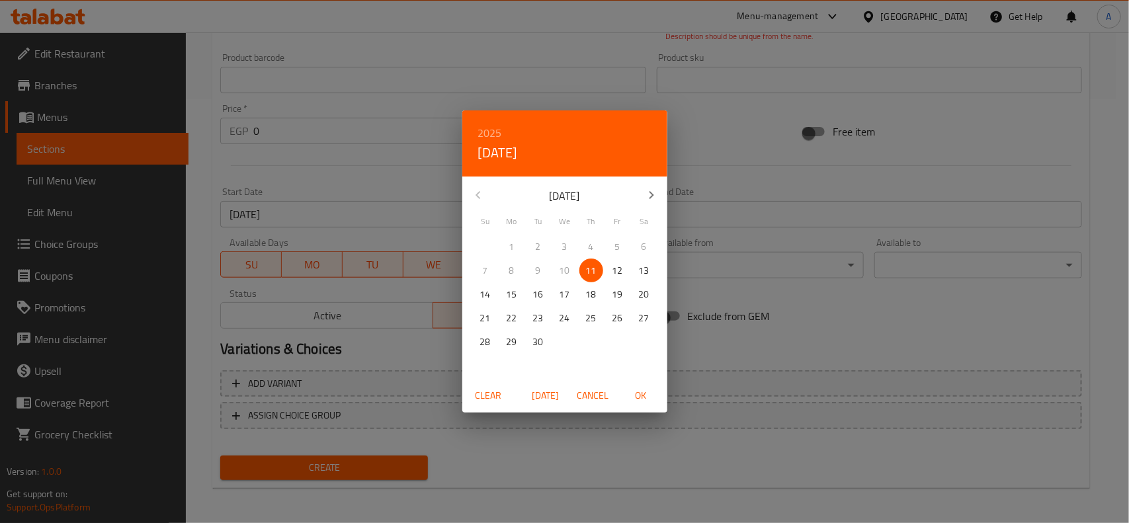
click at [639, 196] on button "button" at bounding box center [652, 195] width 32 height 32
click at [488, 293] on p "12" at bounding box center [485, 294] width 11 height 17
click at [640, 395] on span "OK" at bounding box center [641, 396] width 32 height 17
type input "12-10-2025"
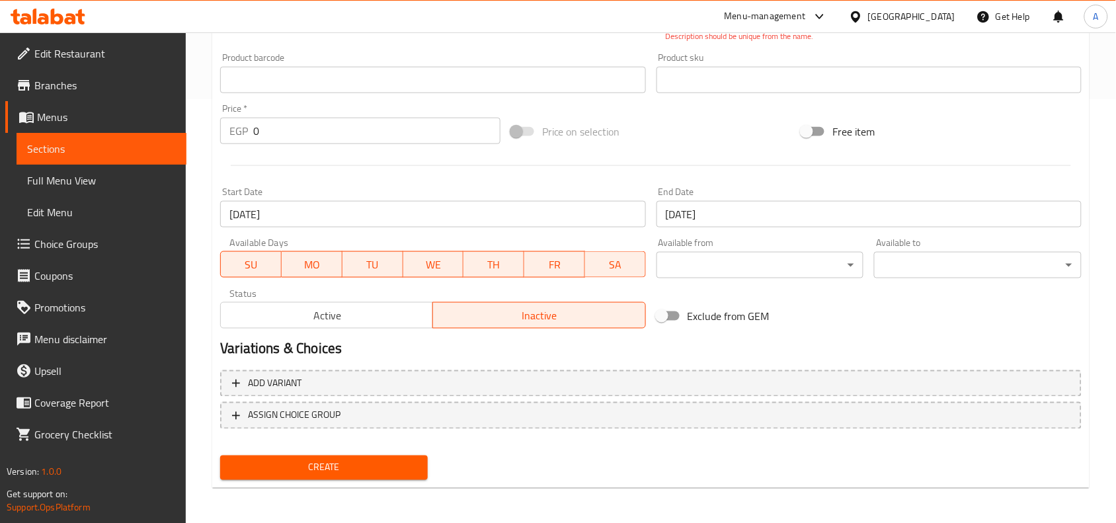
click at [680, 349] on h2 "Variations & Choices" at bounding box center [651, 349] width 862 height 20
click at [329, 136] on input "0" at bounding box center [376, 131] width 247 height 26
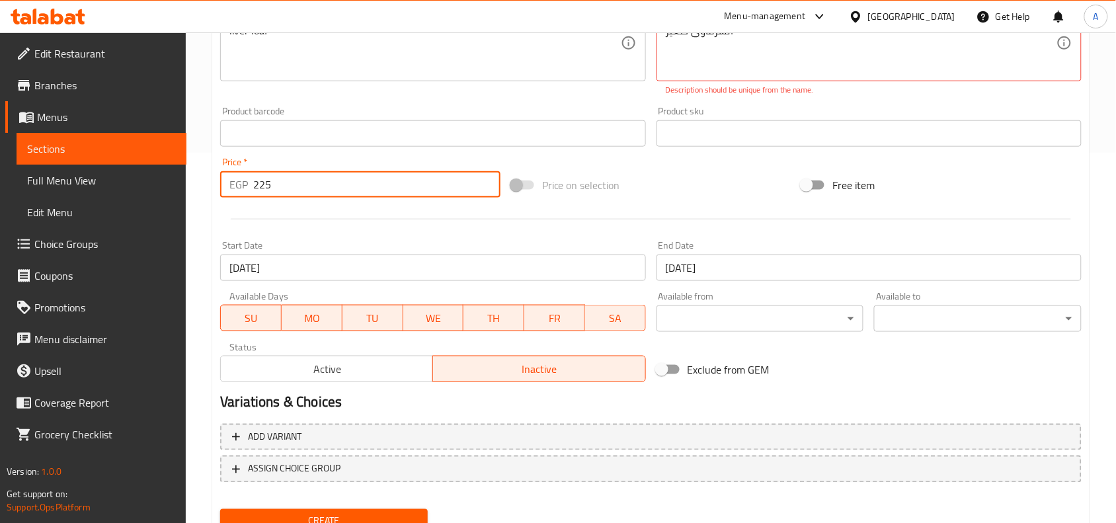
scroll to position [341, 0]
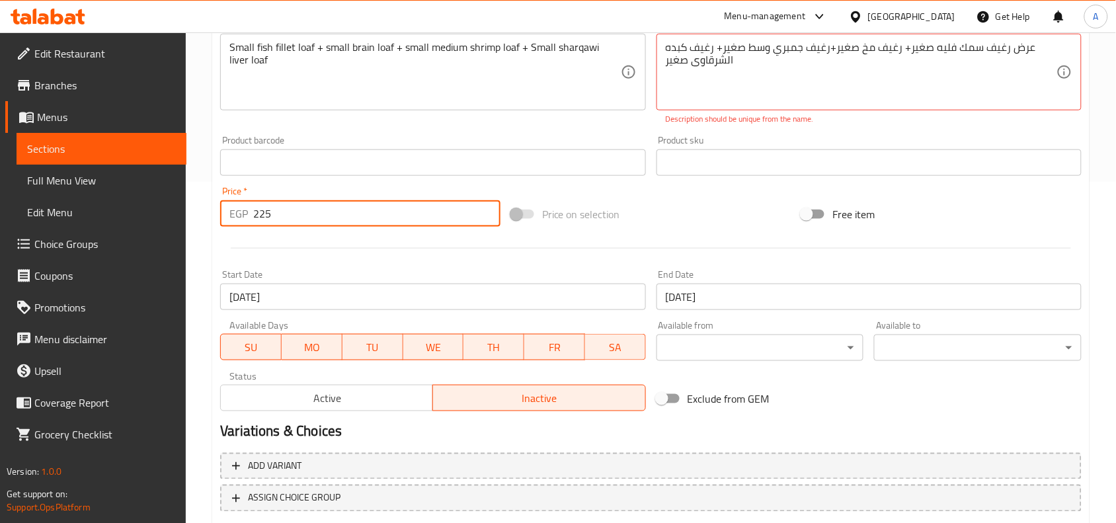
type input "225"
click at [388, 249] on div at bounding box center [651, 248] width 872 height 32
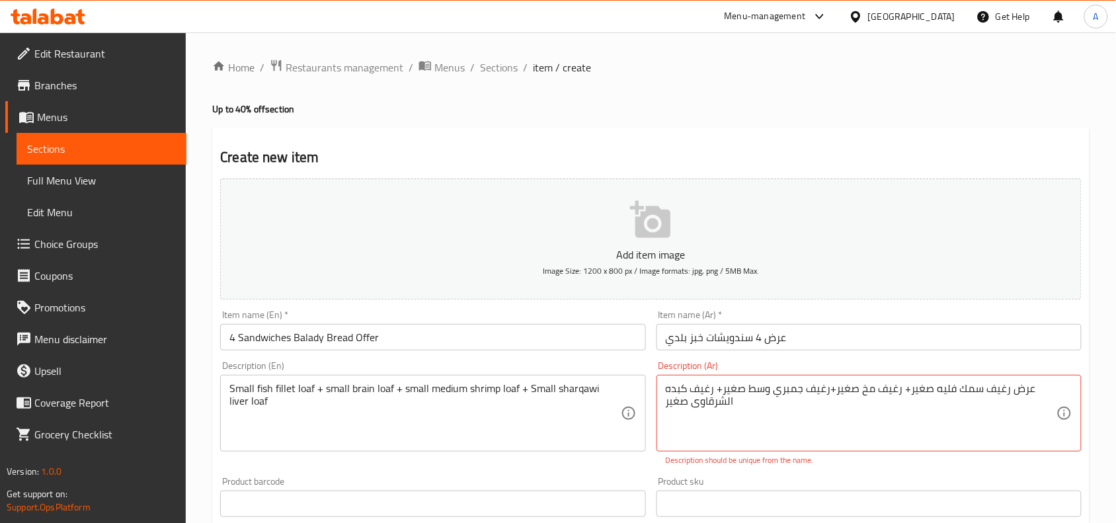
scroll to position [83, 0]
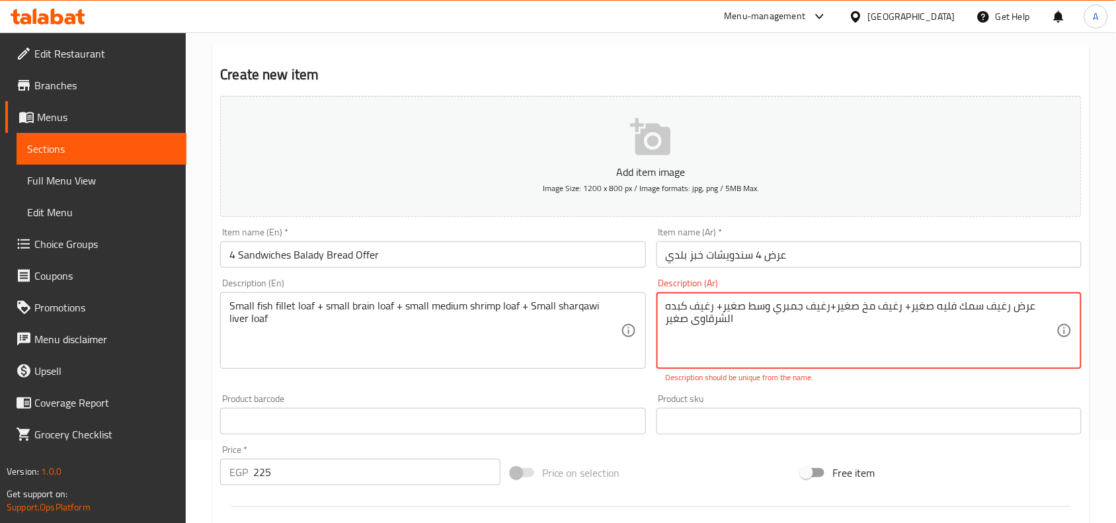
click at [1024, 311] on textarea "عرض رغيف سمك فليه صغير+ رغيف مخ صغير+رغيف جمبري وسط صغير+ رغيف كبده الشرقاوى صغ…" at bounding box center [861, 331] width 391 height 63
type textarea "رغيف سمك فليه صغير+ رغيف مخ صغير+رغيف جمبري وسط صغير+ رغيف كبده الشرقاوى صغير"
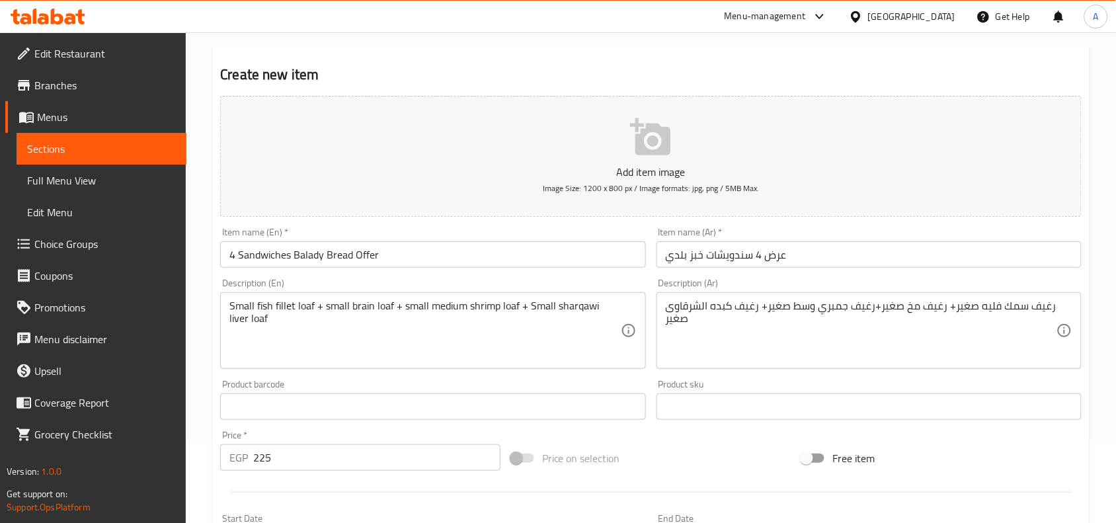
click at [652, 381] on div "Add item image Image Size: 1200 x 800 px / Image formats: jpg, png / 5MB Max. I…" at bounding box center [651, 376] width 872 height 570
click at [652, 381] on div "Product sku Product sku" at bounding box center [869, 399] width 436 height 51
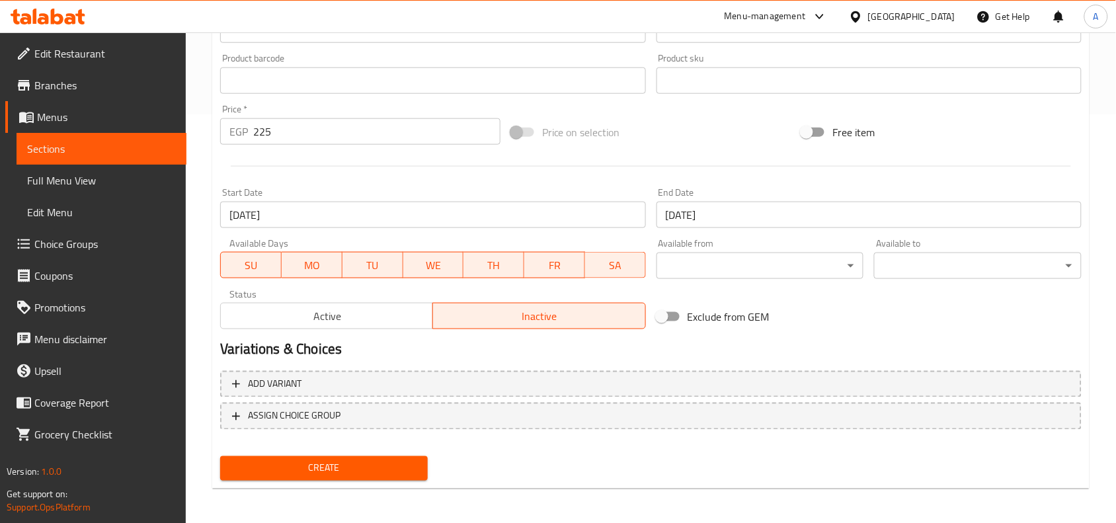
click at [589, 348] on h2 "Variations & Choices" at bounding box center [651, 350] width 862 height 20
click at [380, 467] on span "Create" at bounding box center [324, 468] width 186 height 17
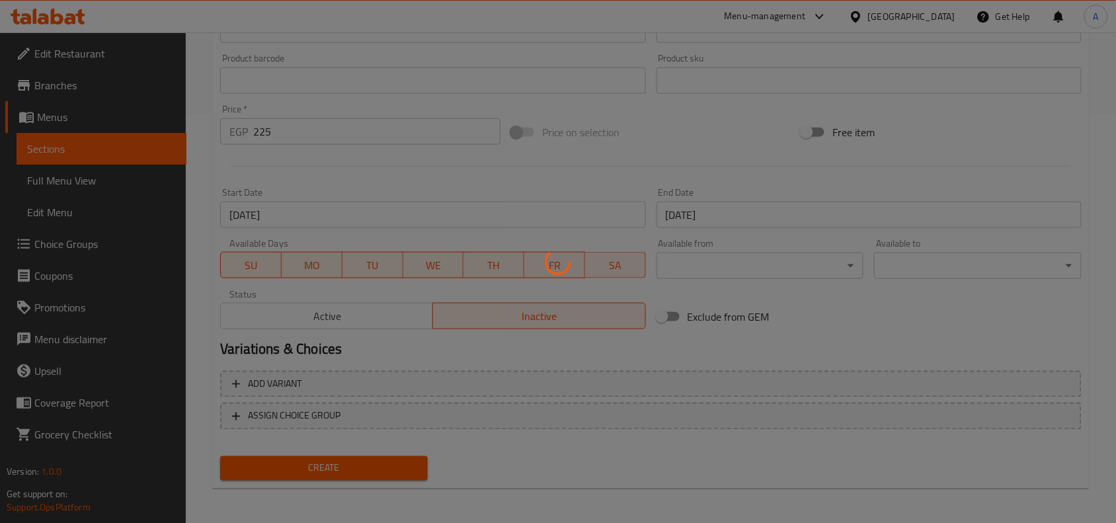
type input "0"
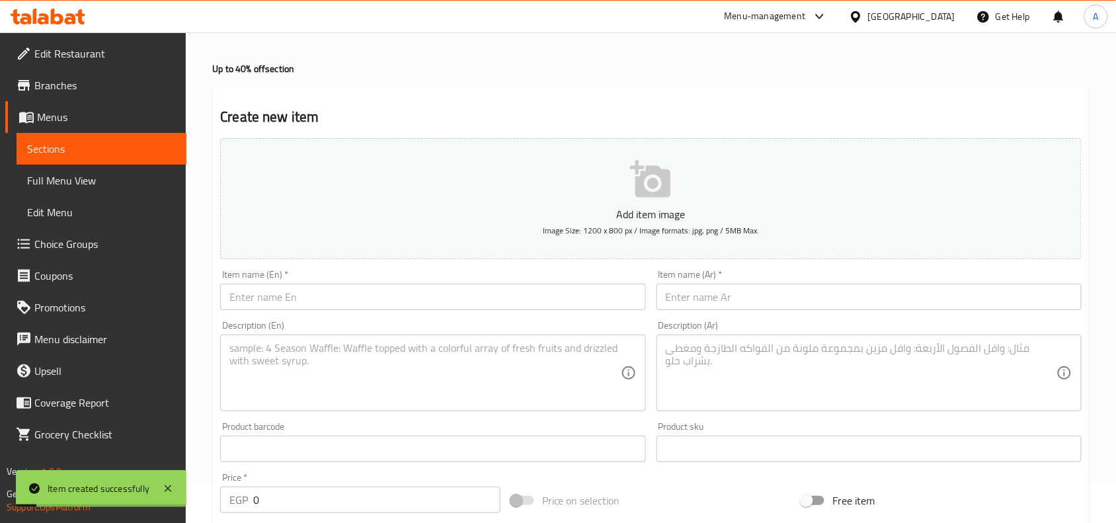
scroll to position [0, 0]
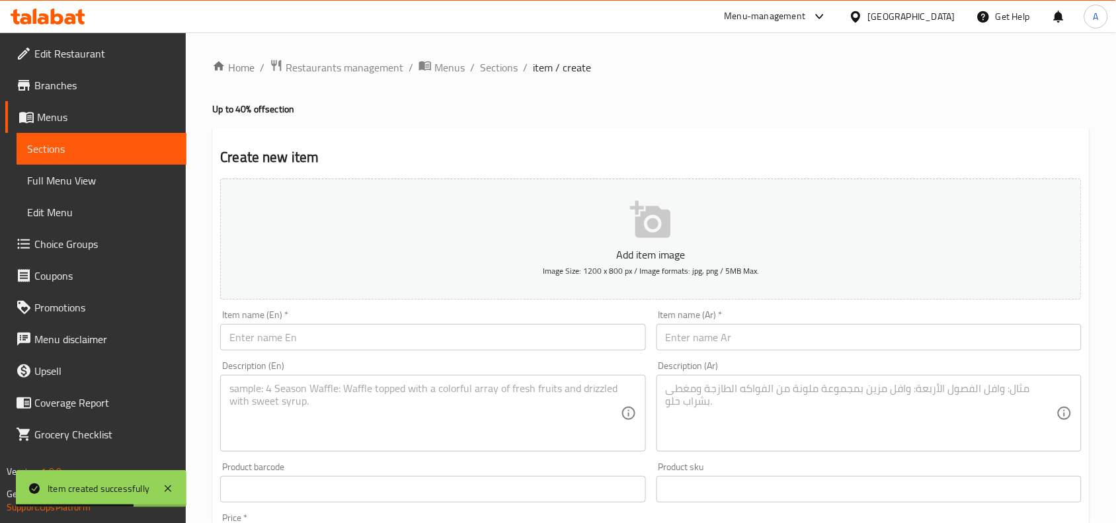
click at [802, 397] on textarea at bounding box center [861, 413] width 391 height 63
paste textarea "عرض نص كيلو كبده الشرقاوى+5 رغيف جمبري صغير عيش بلدى+ عيش وسلطات"
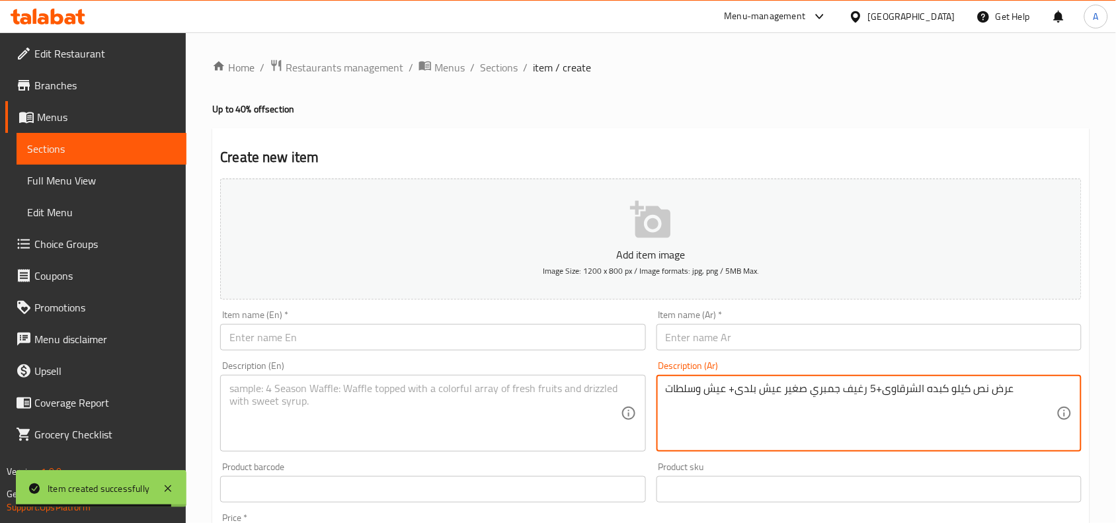
type textarea "عرض نص كيلو كبده الشرقاوى+5 رغيف جمبري صغير عيش بلدى+ عيش وسلطات"
click at [860, 334] on input "text" at bounding box center [869, 337] width 425 height 26
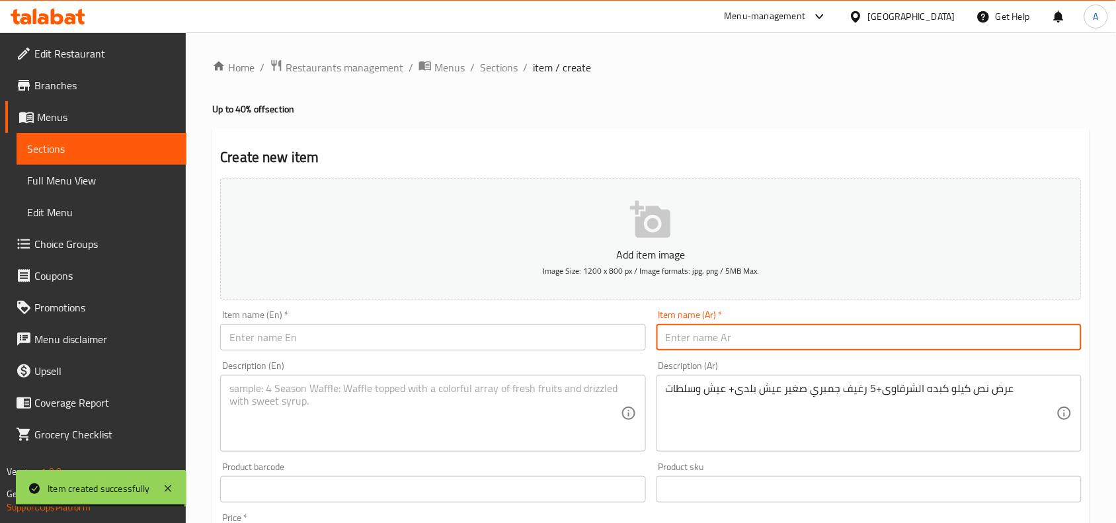
paste input "عرض نص كيلو كبده الشرقاوى+5 رغيف جمبري صغير عيش بلدى+ عيش وسلطات"
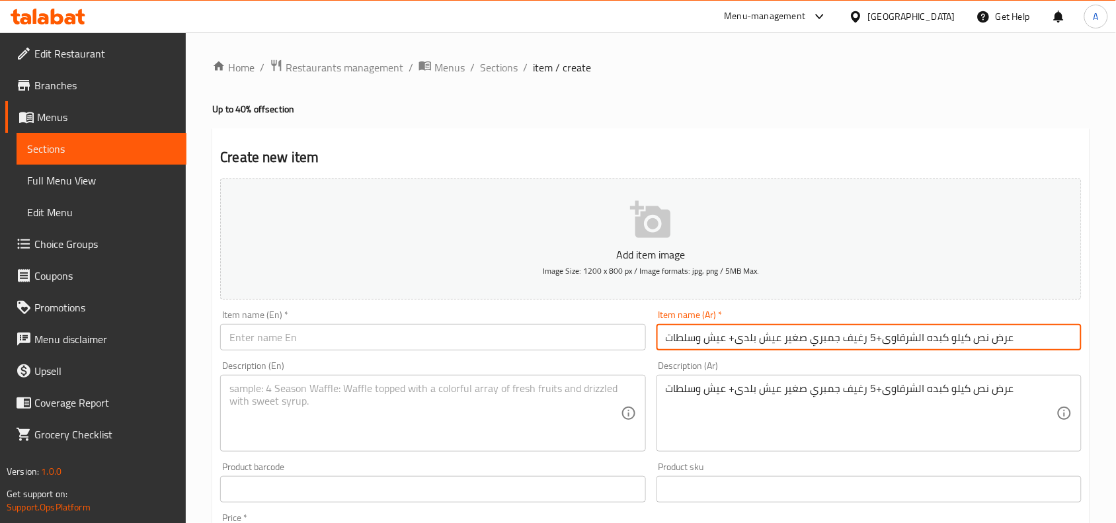
type input "عرض نص كيلو كبده الشرقاوى+5 رغيف جمبري صغير عيش بلدى+ عيش وسلطات"
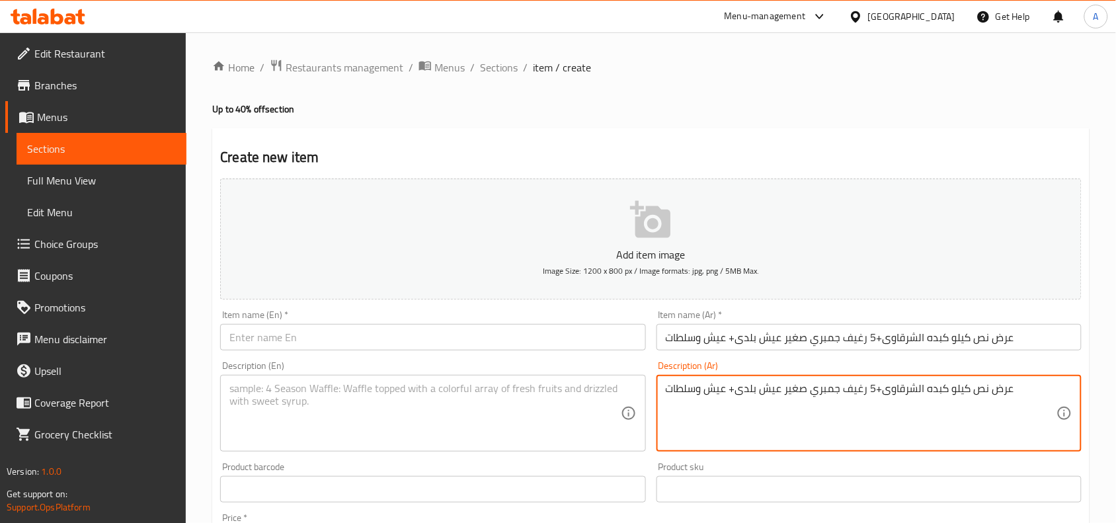
click at [947, 394] on textarea "عرض نص كيلو كبده الشرقاوى+5 رغيف جمبري صغير عيش بلدى+ عيش وسلطات" at bounding box center [861, 413] width 391 height 63
click at [981, 342] on input "عرض نص كيلو كبده الشرقاوى+5 رغيف جمبري صغير عيش بلدى+ عيش وسلطات" at bounding box center [869, 337] width 425 height 26
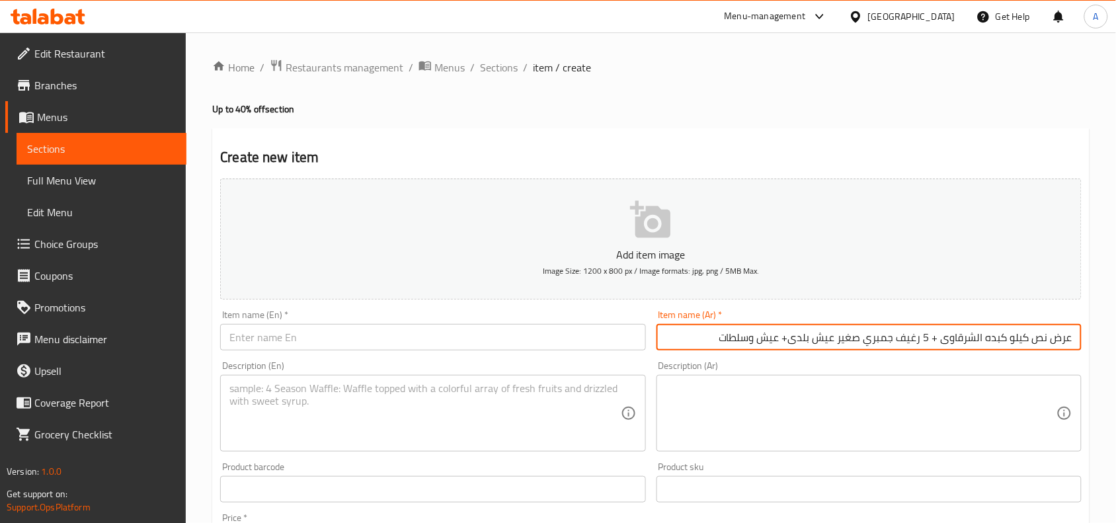
drag, startPoint x: 721, startPoint y: 337, endPoint x: 794, endPoint y: 337, distance: 73.4
click at [794, 337] on input "عرض نص كيلو كبده الشرقاوى + 5 رغيف جمبري صغير عيش بلدى+ عيش وسلطات" at bounding box center [869, 337] width 425 height 26
type input "عرض نص كيلو كبده الشرقاوى + 5 رغيف جمبري صغير عيش بلدى"
click at [828, 393] on textarea at bounding box center [861, 413] width 391 height 63
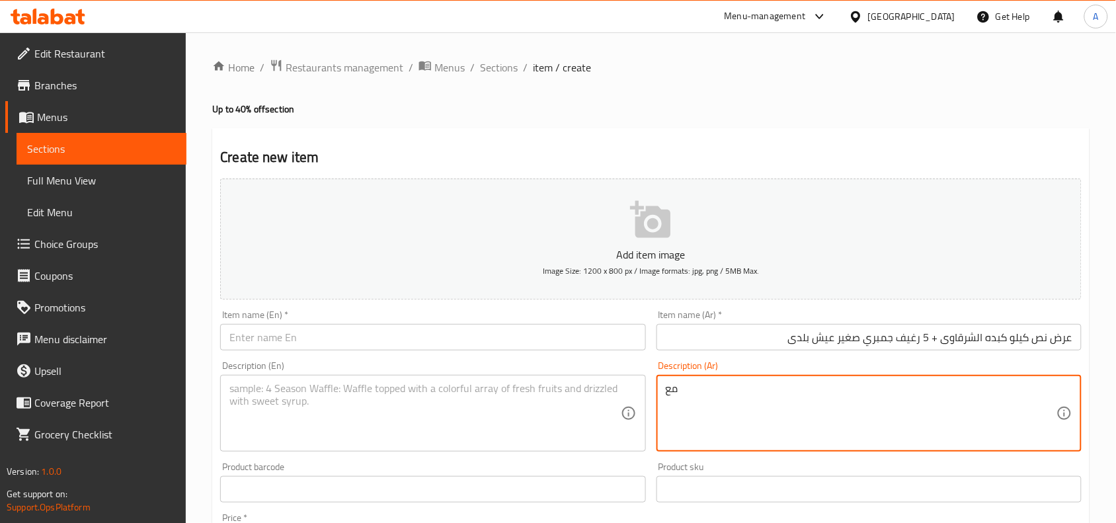
type textarea "م"
type textarea "ياتي مع عيش بلدي ، سلطة خضراء وطحينة"
click at [854, 339] on input "عرض نص كيلو كبده الشرقاوى + 5 رغيف جمبري صغير عيش بلدى" at bounding box center [869, 337] width 425 height 26
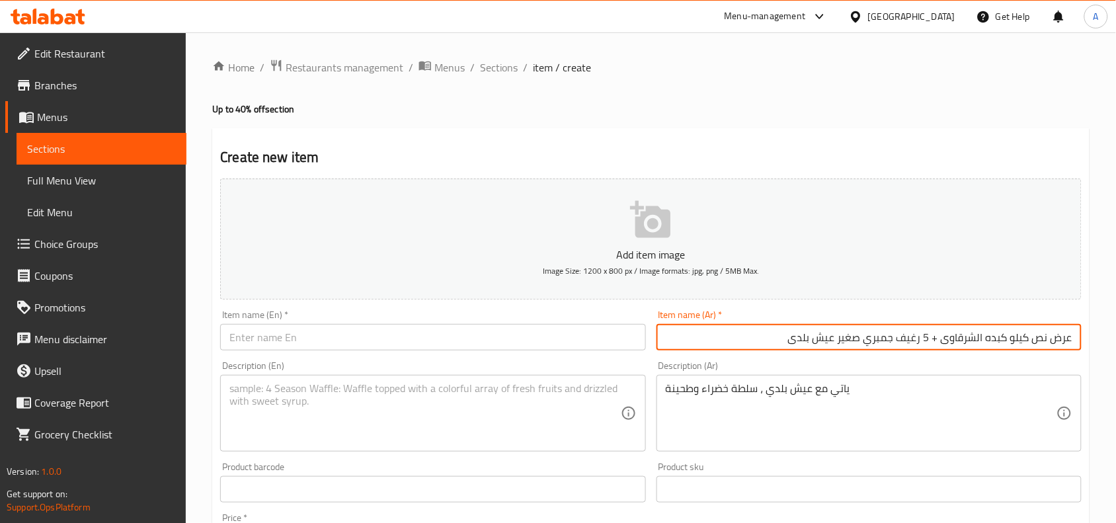
click at [854, 339] on input "عرض نص كيلو كبده الشرقاوى + 5 رغيف جمبري صغير عيش بلدى" at bounding box center [869, 337] width 425 height 26
click at [569, 342] on input "text" at bounding box center [432, 337] width 425 height 26
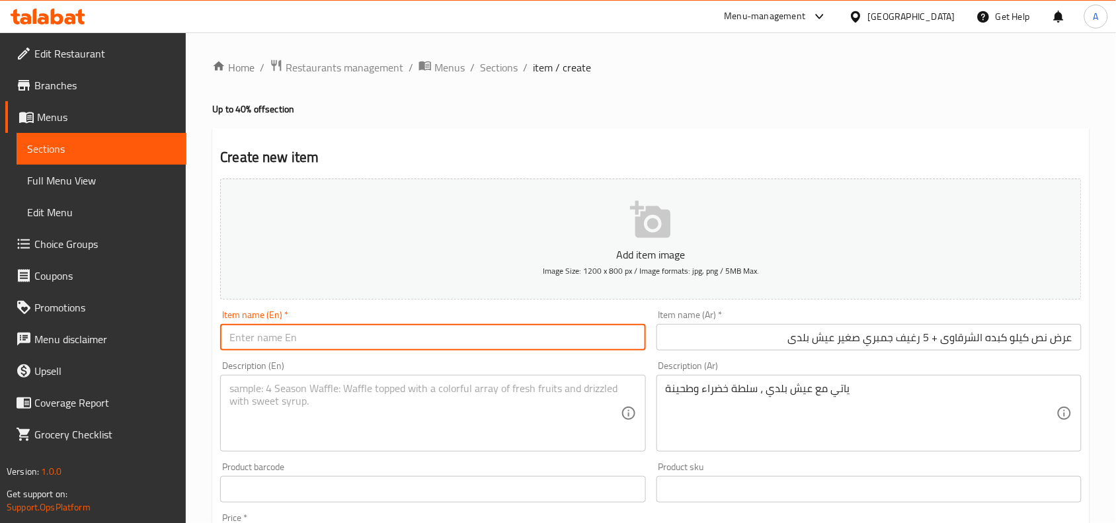
paste input "Show half a kilo of Sharqawi liver + 5 small shrimp loaves of local bread"
click at [243, 338] on input "Show half a kilo of Sharqawi liver + 5 small shrimp loaves of local bread" at bounding box center [432, 337] width 425 height 26
type input "Offer Half Kilo Of Sharqawi Liver + 5 Small Shrimp Balady Bread Loaves"
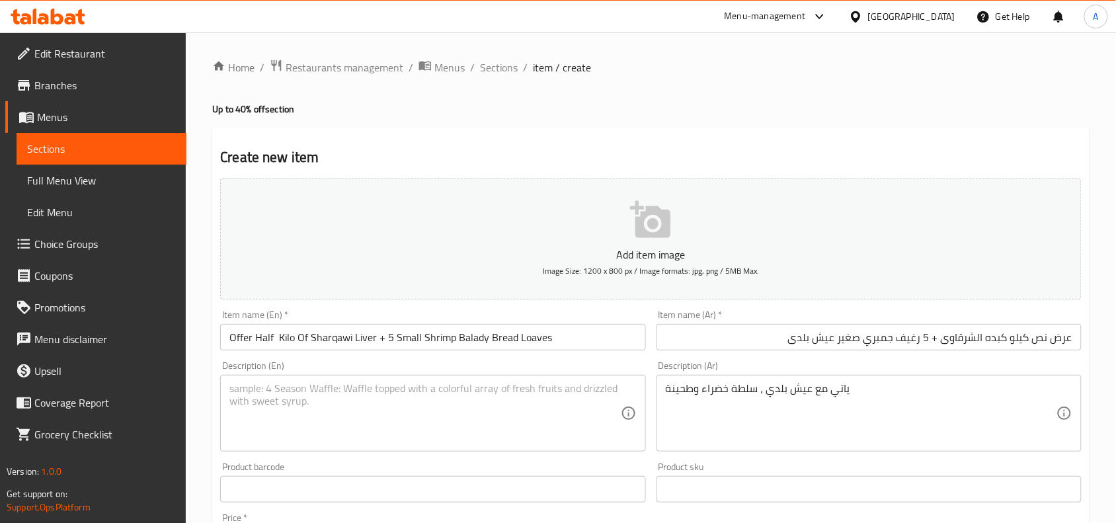
click at [668, 134] on div "Create new item Add item image Image Size: 1200 x 800 px / Image formats: jpg, …" at bounding box center [651, 513] width 878 height 770
click at [610, 127] on div "Home / Restaurants management / Menus / Sections / item / create Up to 40% off …" at bounding box center [651, 483] width 878 height 849
click at [513, 387] on textarea at bounding box center [424, 413] width 391 height 63
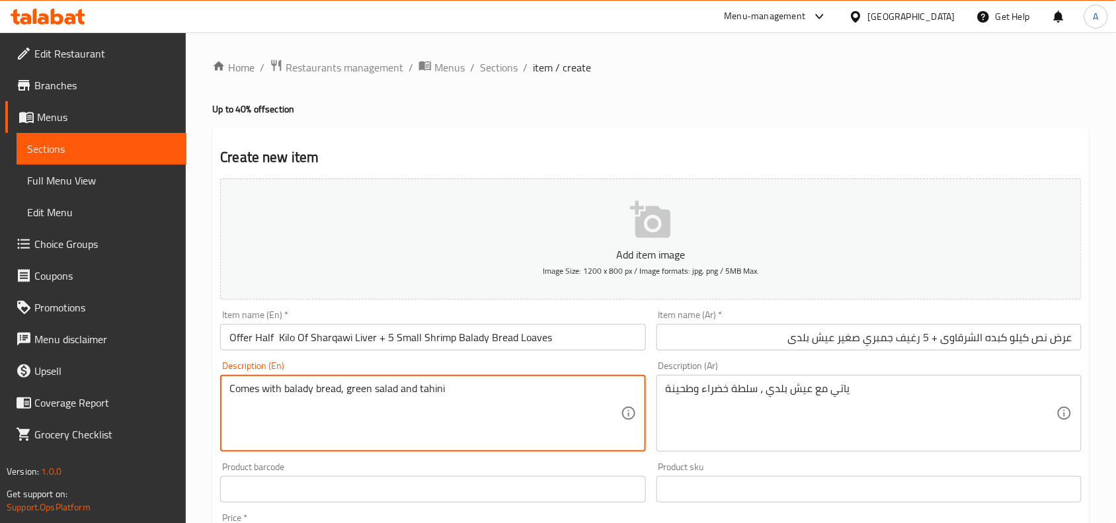
type textarea "Comes with balady bread, green salad and tahini"
click at [660, 133] on div "Create new item Add item image Image Size: 1200 x 800 px / Image formats: jpg, …" at bounding box center [651, 513] width 878 height 770
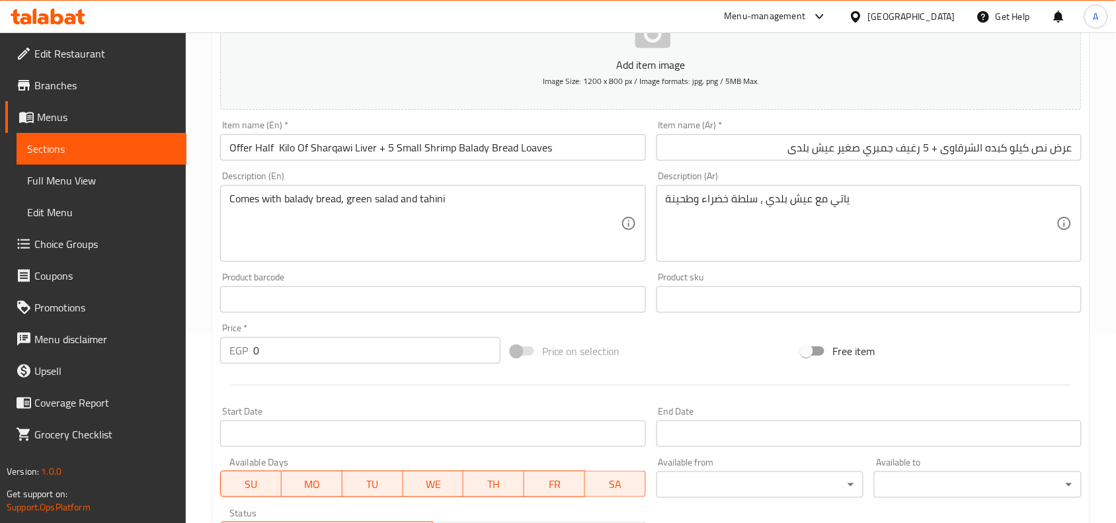
scroll to position [409, 0]
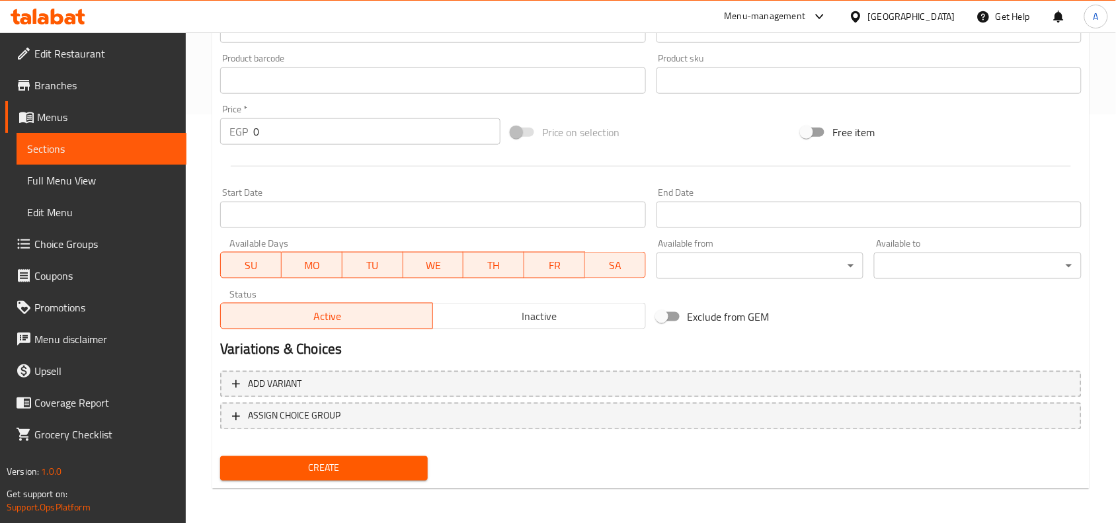
click at [483, 309] on span "Inactive" at bounding box center [539, 316] width 202 height 19
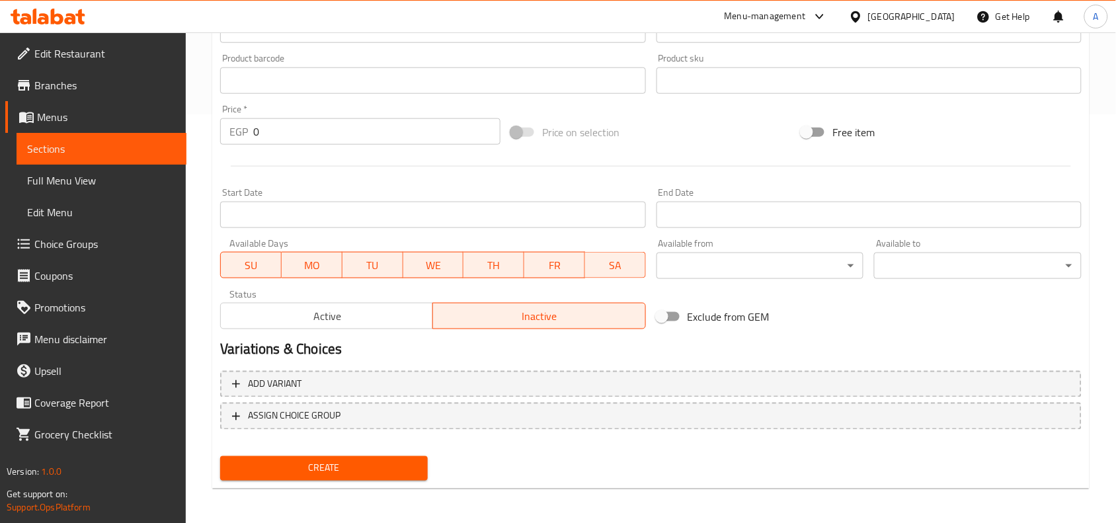
click at [442, 198] on div "Start Date Start Date" at bounding box center [432, 208] width 425 height 40
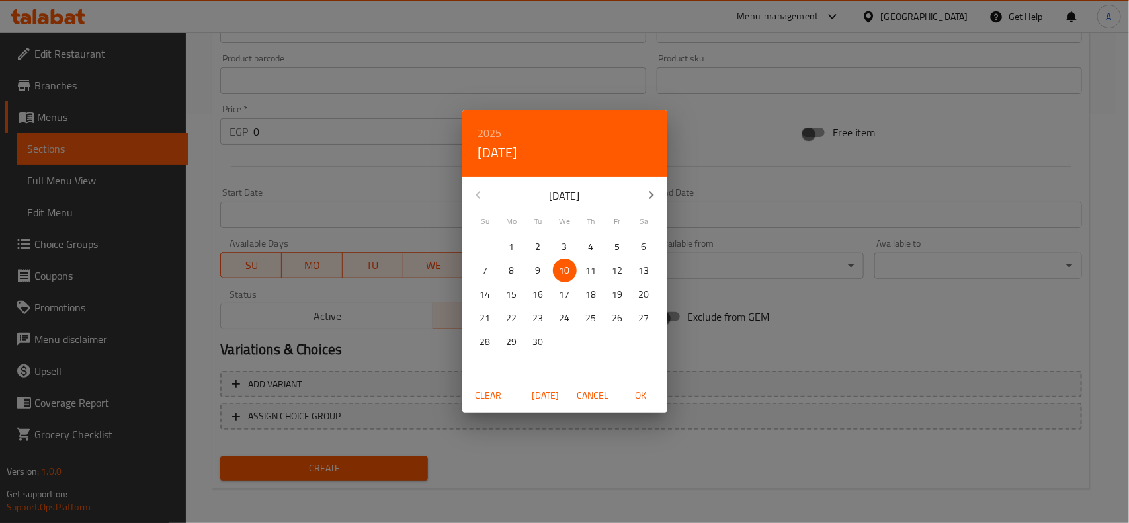
click at [444, 205] on div "2025 Wed, Sep 10 September 2025 Su Mo Tu We Th Fr Sa 31 1 2 3 4 5 6 7 8 9 10 11…" at bounding box center [564, 261] width 1129 height 523
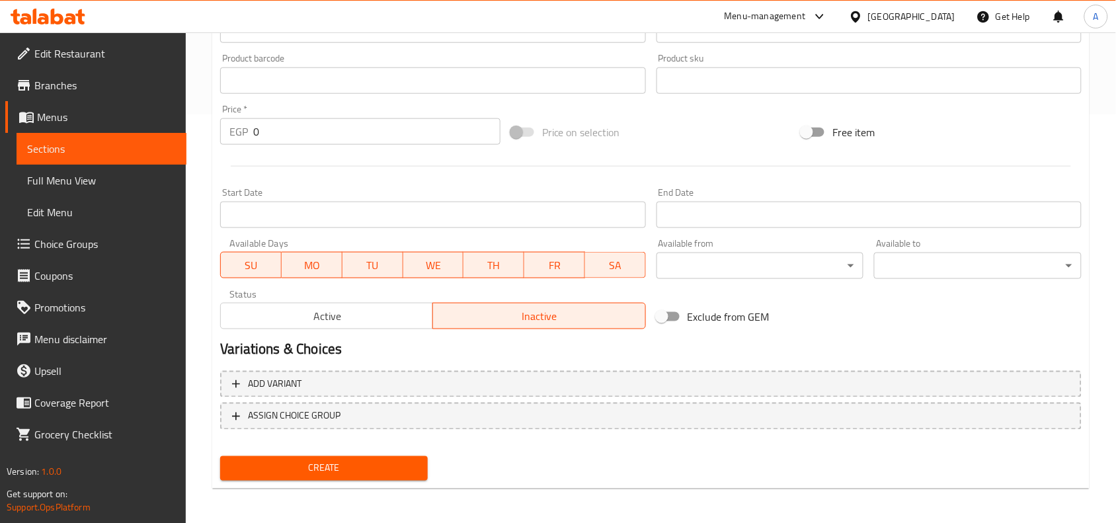
click at [554, 222] on input "Start Date" at bounding box center [432, 215] width 425 height 26
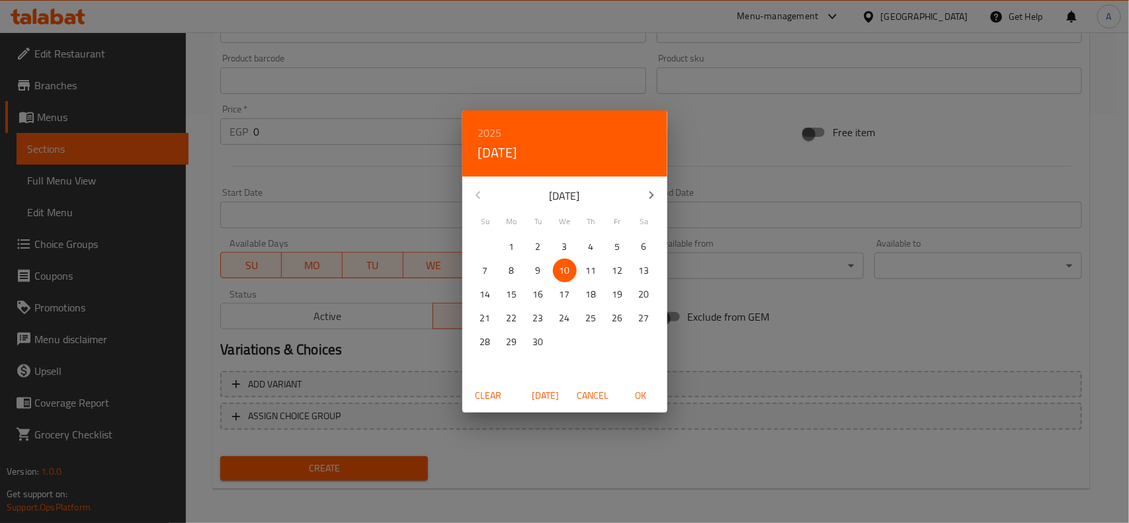
click at [597, 268] on span "11" at bounding box center [591, 271] width 24 height 17
click at [636, 389] on span "OK" at bounding box center [641, 396] width 32 height 17
type input "11-09-2025"
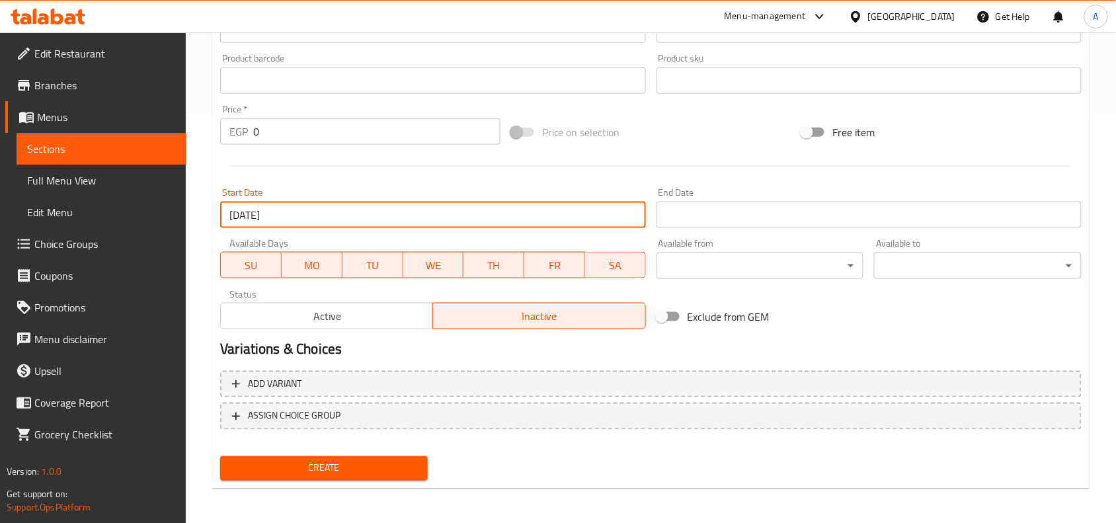
click at [727, 218] on input "Start Date" at bounding box center [869, 215] width 425 height 26
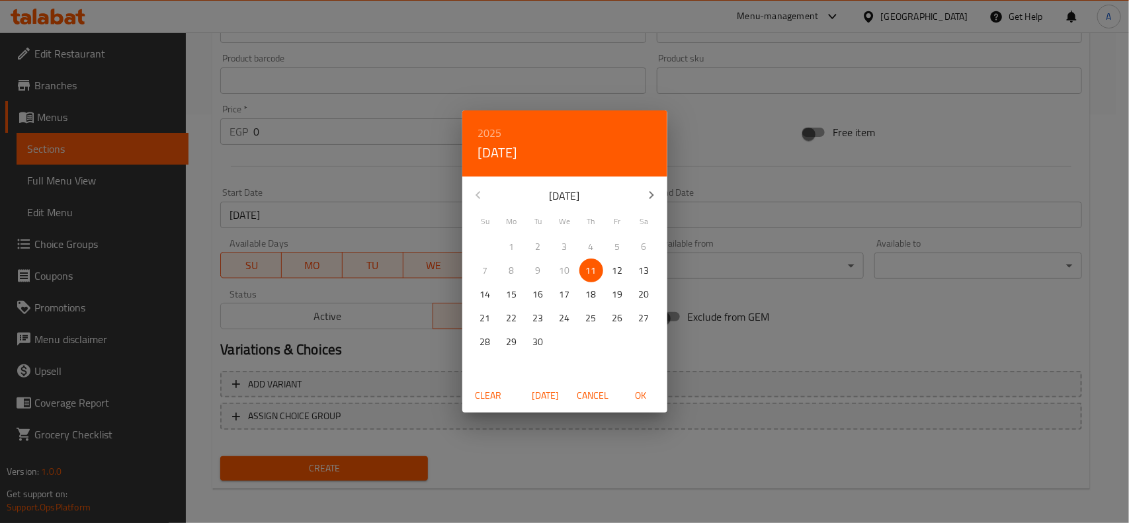
click at [646, 195] on icon "button" at bounding box center [651, 195] width 16 height 16
click at [483, 289] on p "12" at bounding box center [485, 294] width 11 height 17
click at [640, 393] on span "OK" at bounding box center [641, 396] width 32 height 17
type input "12-10-2025"
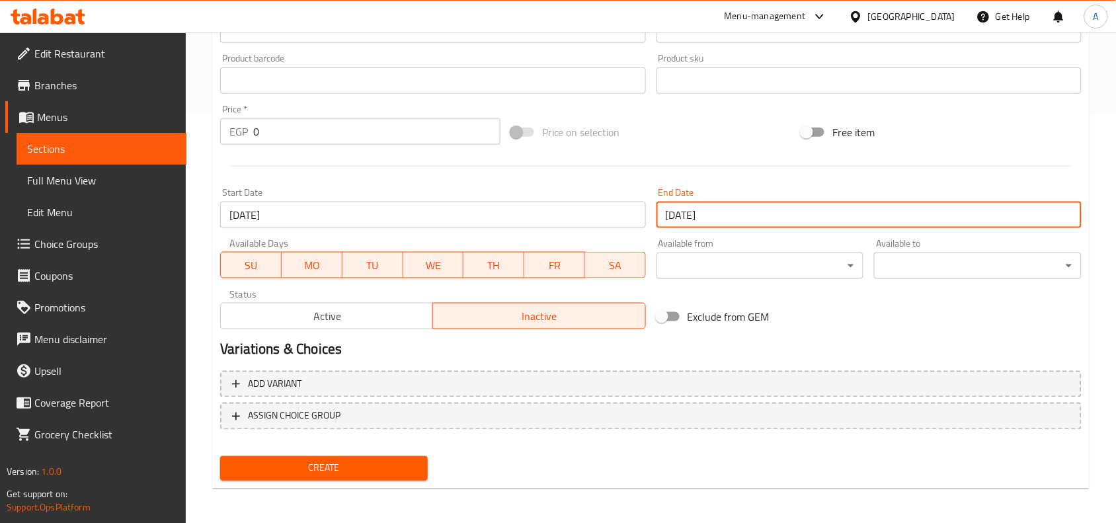
click at [628, 155] on div at bounding box center [651, 166] width 872 height 32
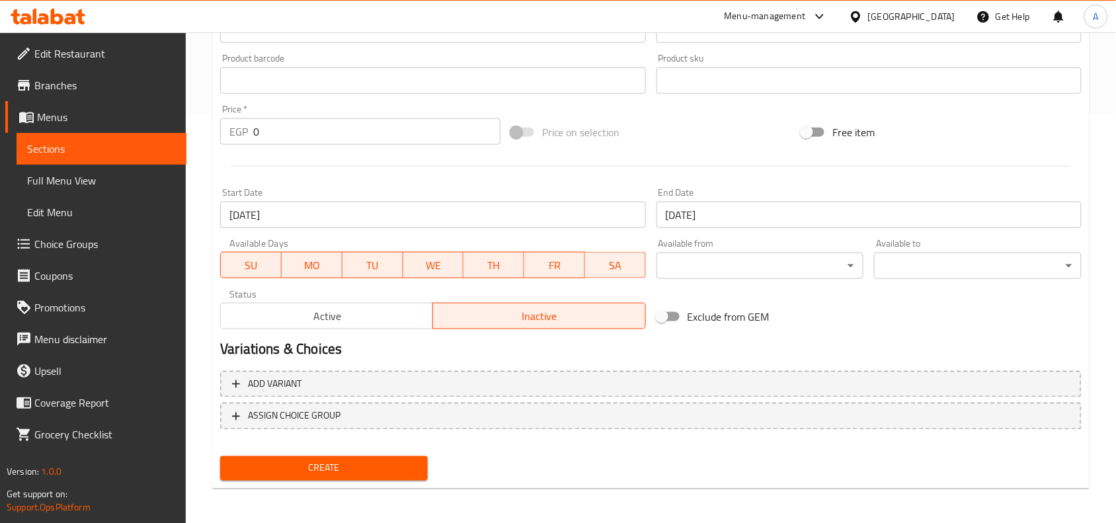
click at [626, 154] on div at bounding box center [651, 166] width 872 height 32
click at [397, 134] on input "0" at bounding box center [376, 131] width 247 height 26
paste input "485"
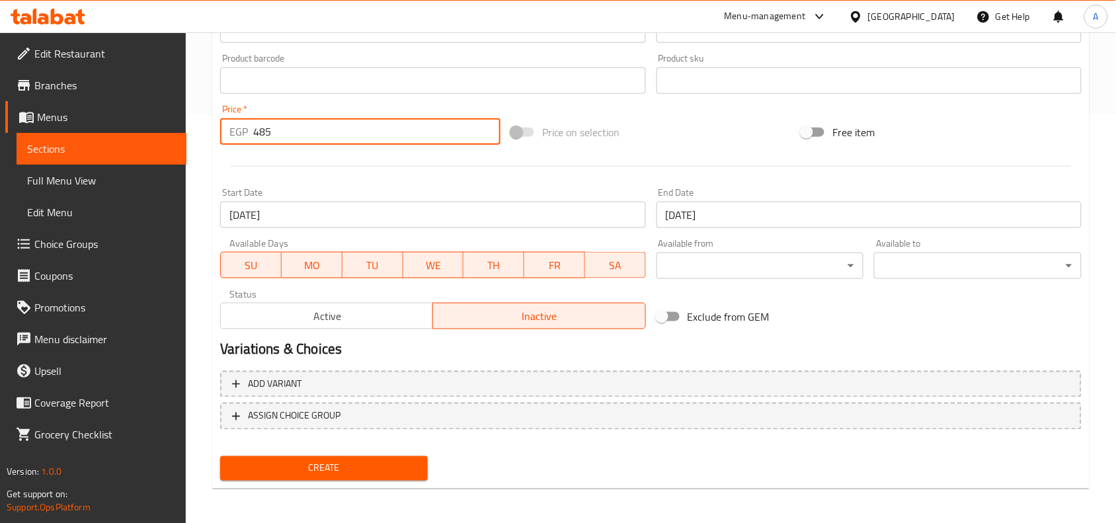
type input "485"
click at [483, 177] on div at bounding box center [651, 166] width 872 height 32
click at [577, 169] on div at bounding box center [651, 166] width 872 height 32
click at [431, 351] on h2 "Variations & Choices" at bounding box center [651, 350] width 862 height 20
click at [349, 468] on span "Create" at bounding box center [324, 468] width 186 height 17
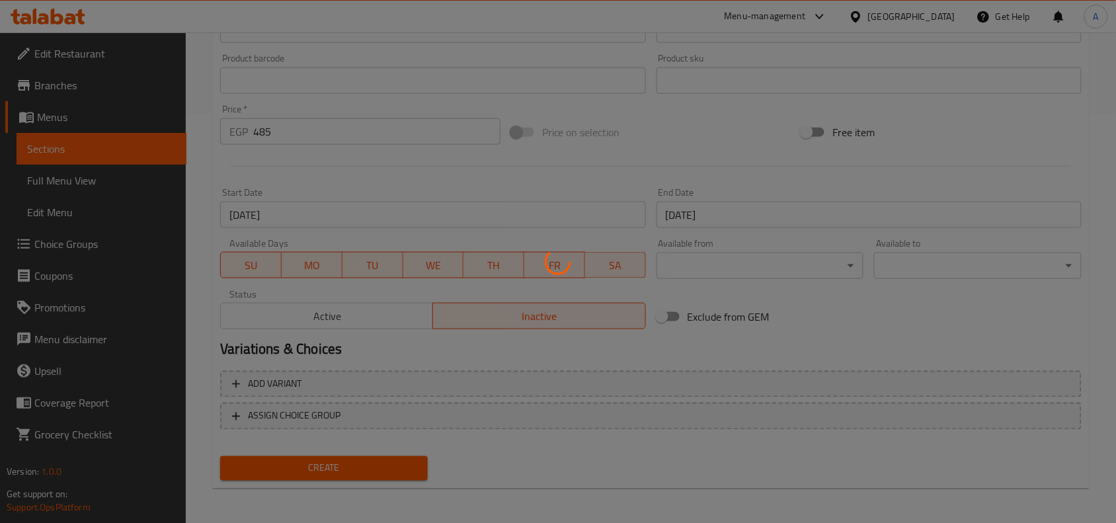
type input "0"
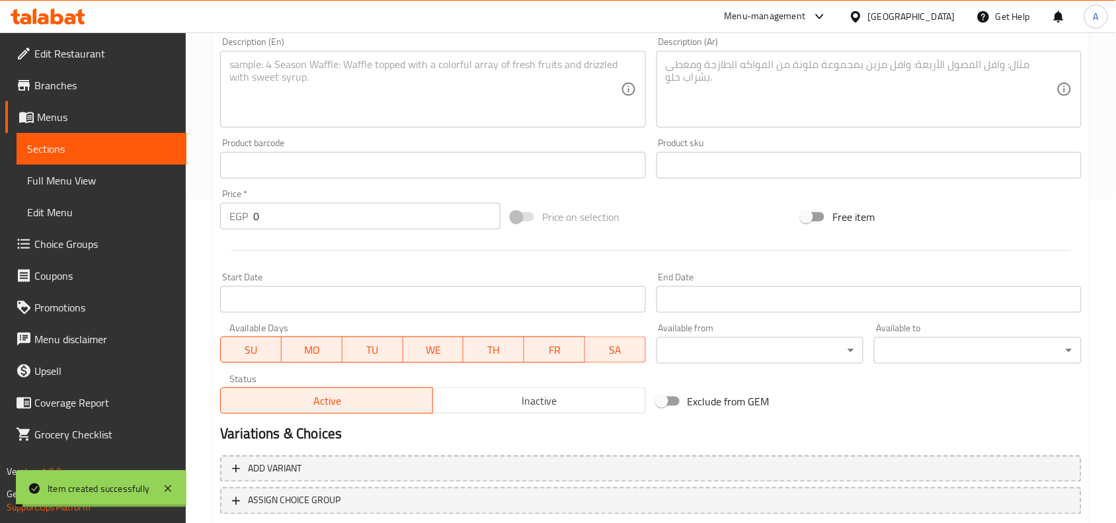
scroll to position [0, 0]
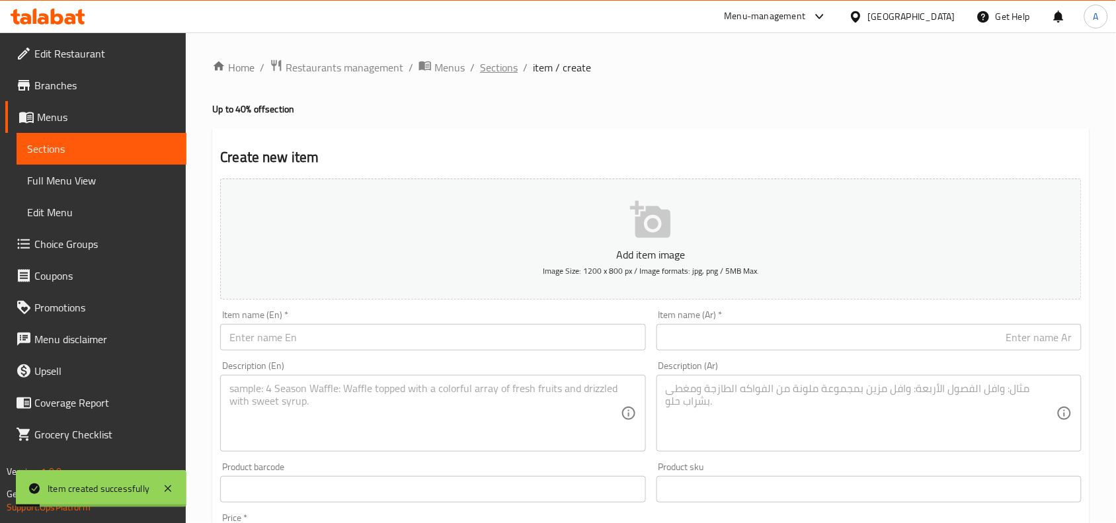
click at [495, 67] on span "Sections" at bounding box center [499, 68] width 38 height 16
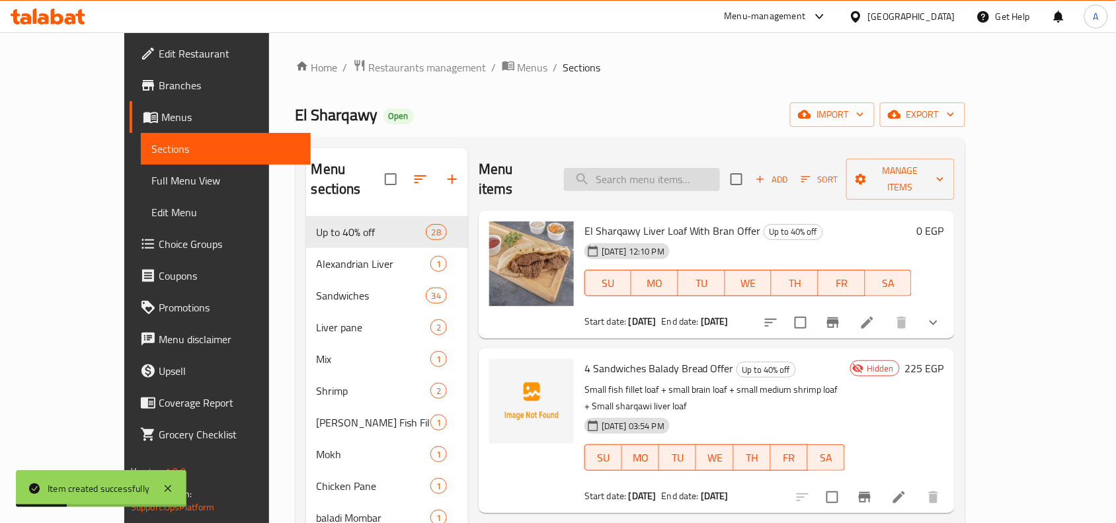
click at [710, 173] on input "search" at bounding box center [642, 179] width 156 height 23
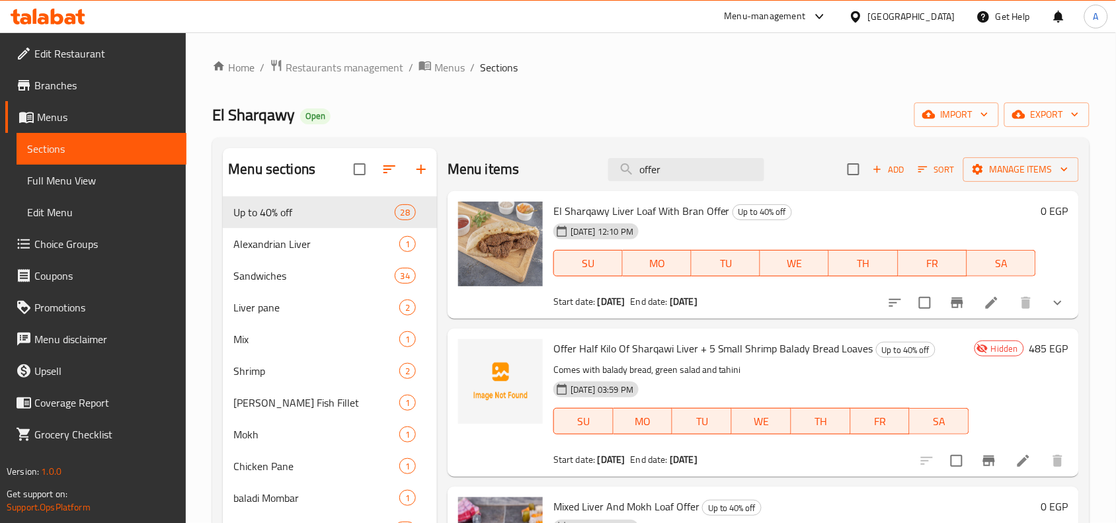
type input "offer"
click at [679, 169] on input "offer" at bounding box center [686, 169] width 156 height 23
click at [680, 169] on input "offer" at bounding box center [686, 169] width 156 height 23
click at [679, 123] on div "El Sharqawy Open import export" at bounding box center [651, 115] width 878 height 24
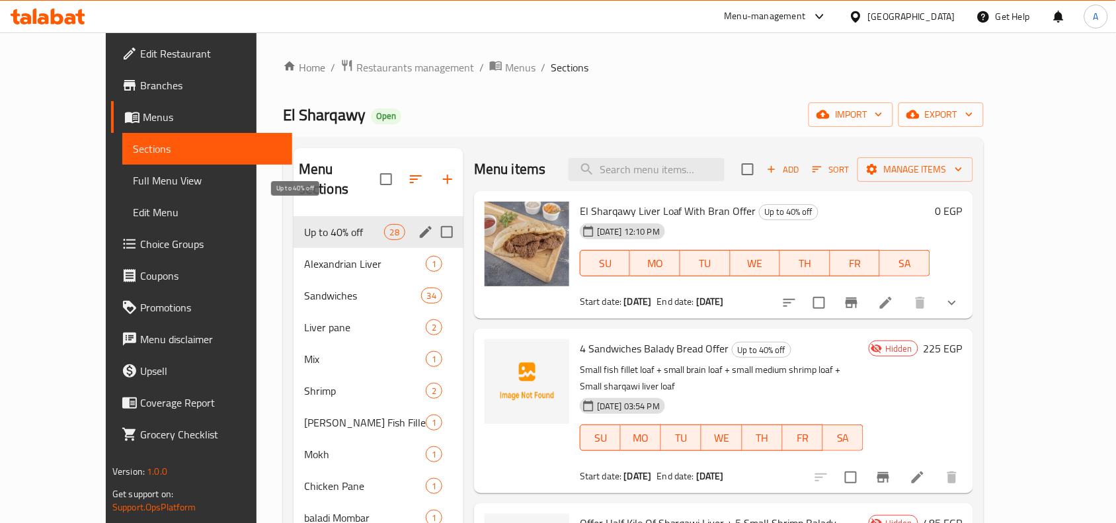
click at [304, 224] on span "Up to 40% off" at bounding box center [344, 232] width 80 height 16
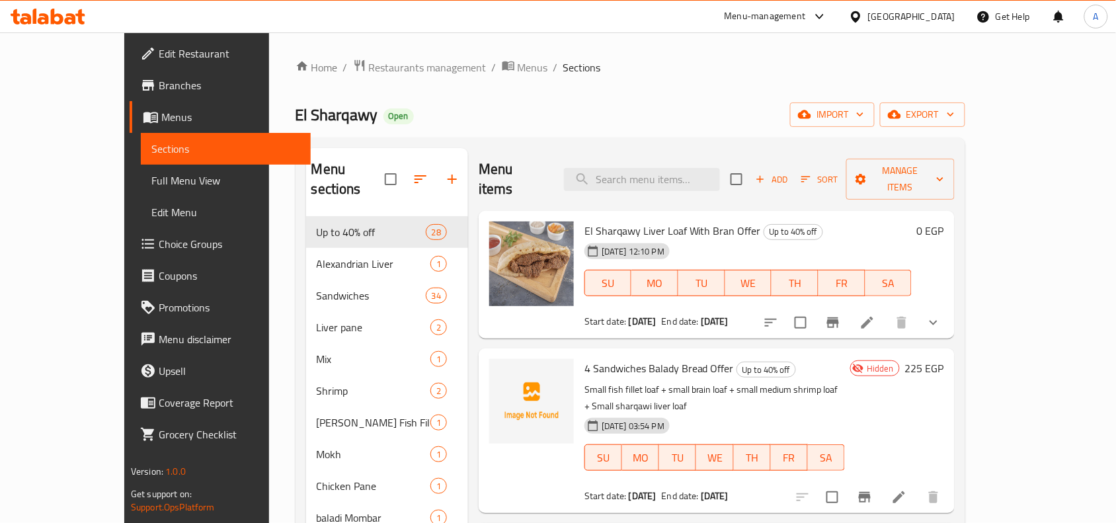
click at [634, 358] on span "4 Sandwiches Balady Bread Offer" at bounding box center [659, 368] width 149 height 20
copy h6 "4 Sandwiches Balady Bread Offer"
drag, startPoint x: 875, startPoint y: 109, endPoint x: 887, endPoint y: 109, distance: 11.9
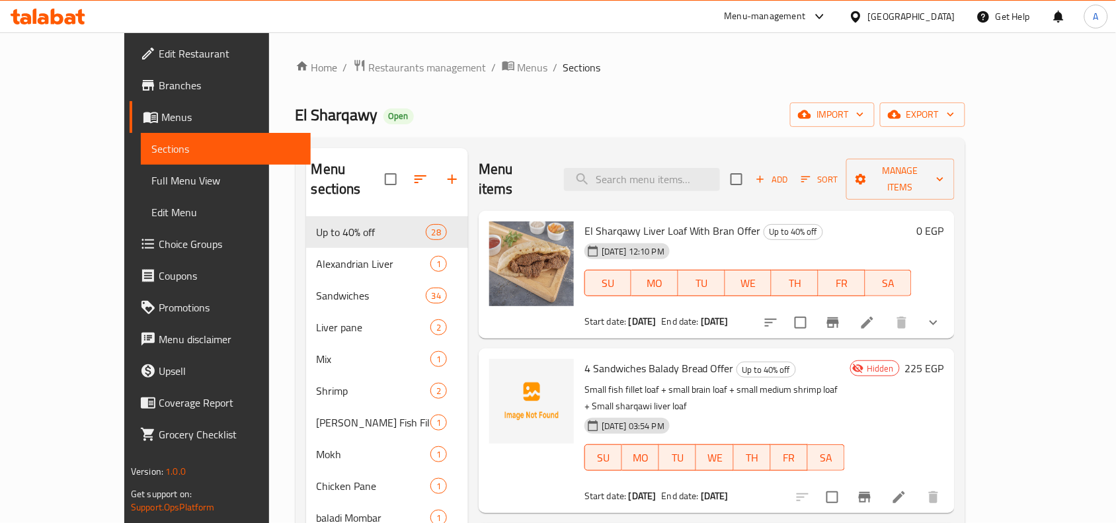
click at [875, 109] on div "El Sharqawy Open import export" at bounding box center [631, 115] width 671 height 24
click at [955, 114] on span "export" at bounding box center [923, 114] width 64 height 17
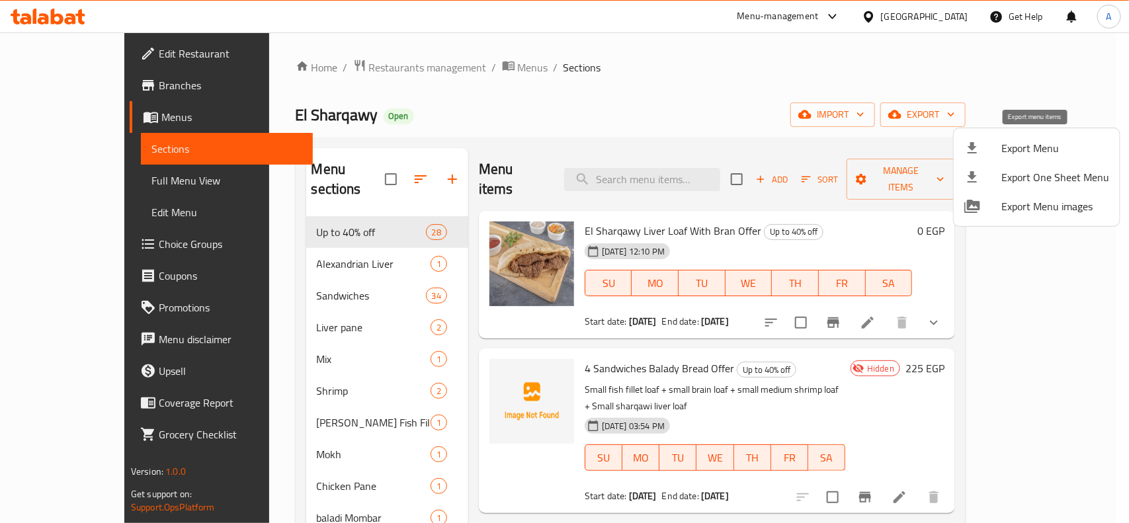
click at [1045, 140] on span "Export Menu" at bounding box center [1055, 148] width 108 height 16
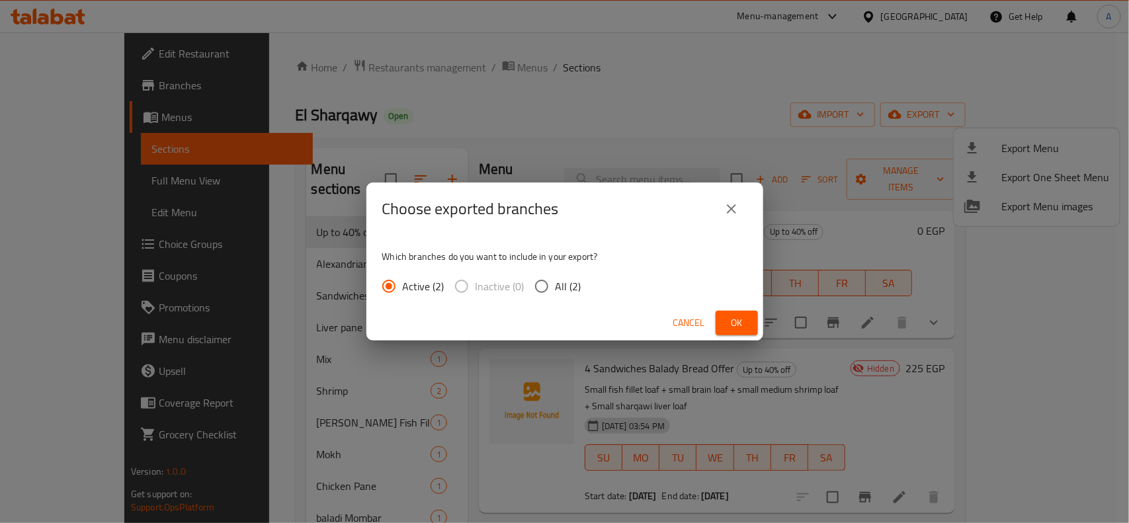
click at [577, 286] on span "All (2)" at bounding box center [569, 286] width 26 height 16
click at [556, 286] on input "All (2)" at bounding box center [542, 286] width 28 height 28
radio input "true"
click at [726, 326] on span "Ok" at bounding box center [736, 323] width 21 height 17
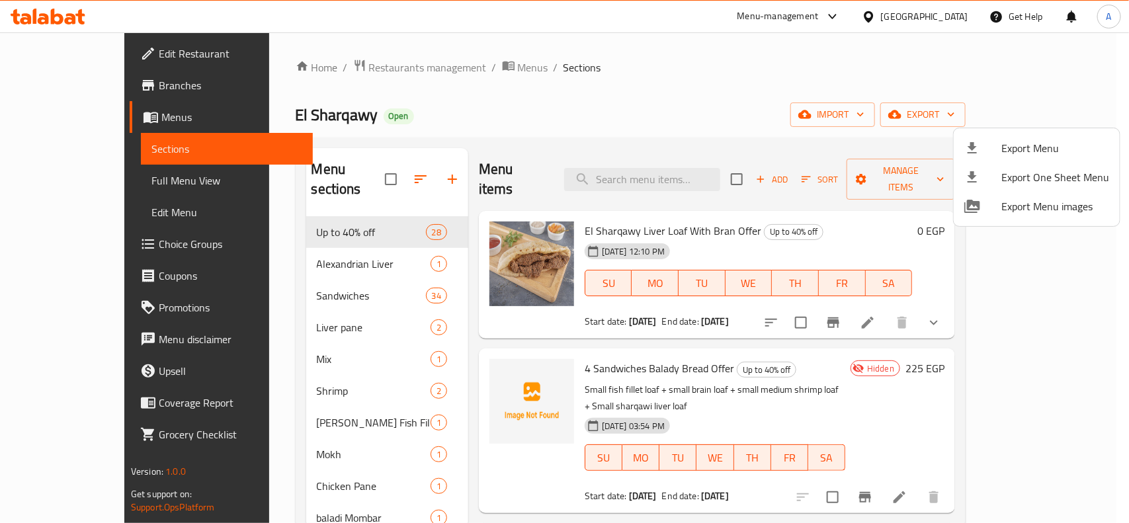
click at [789, 83] on div at bounding box center [564, 261] width 1129 height 523
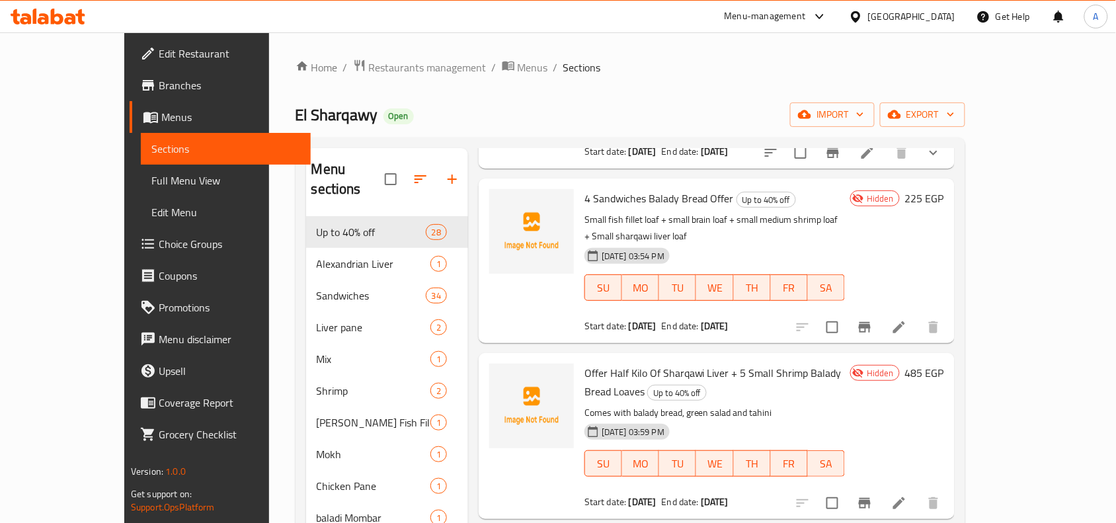
scroll to position [248, 0]
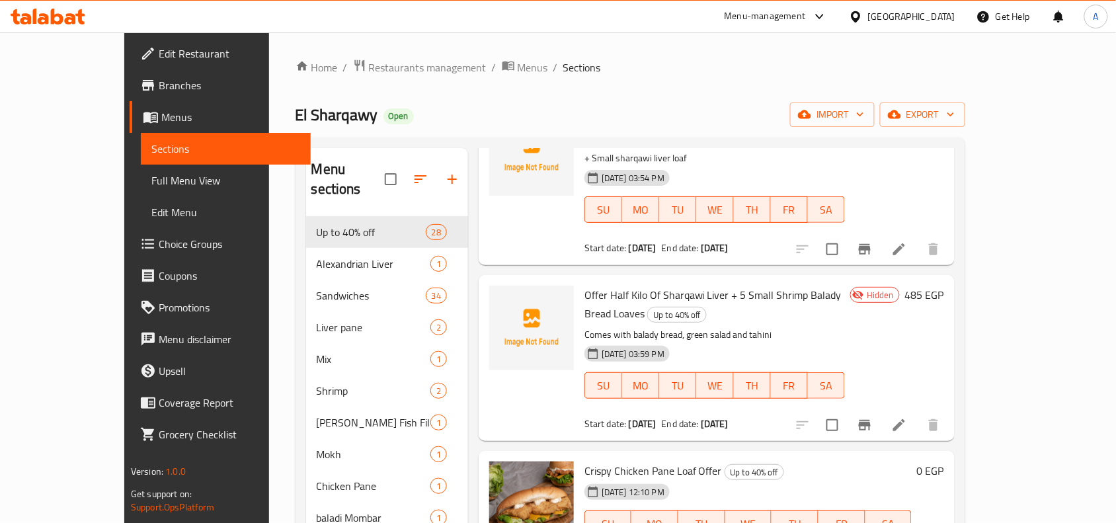
click at [790, 285] on span "Offer Half Kilo Of Sharqawi Liver + 5 Small Shrimp Balady Bread Loaves" at bounding box center [713, 304] width 257 height 38
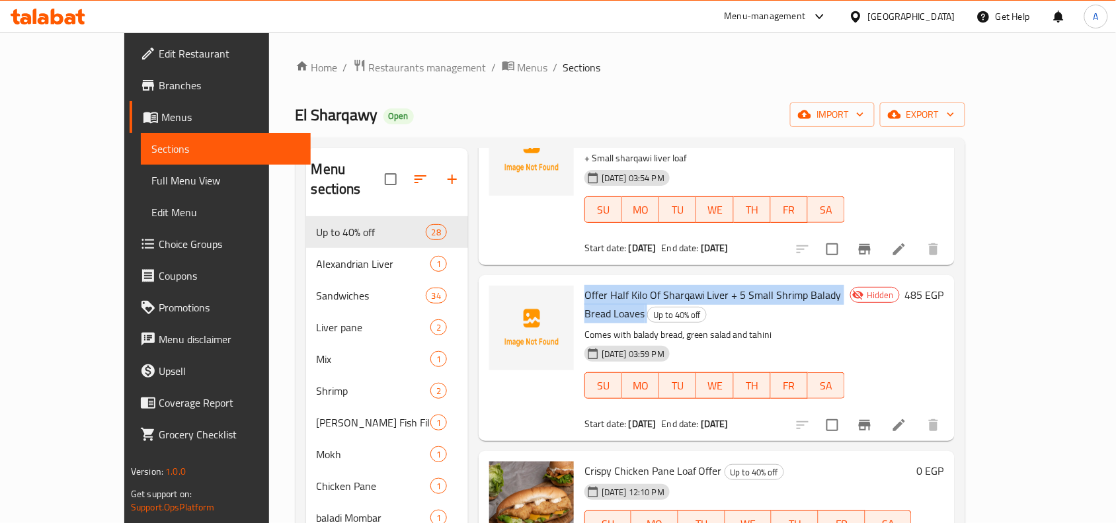
click at [790, 285] on span "Offer Half Kilo Of Sharqawi Liver + 5 Small Shrimp Balady Bread Loaves" at bounding box center [713, 304] width 257 height 38
copy h6 "Offer Half Kilo Of Sharqawi Liver + 5 Small Shrimp Balady Bread Loaves"
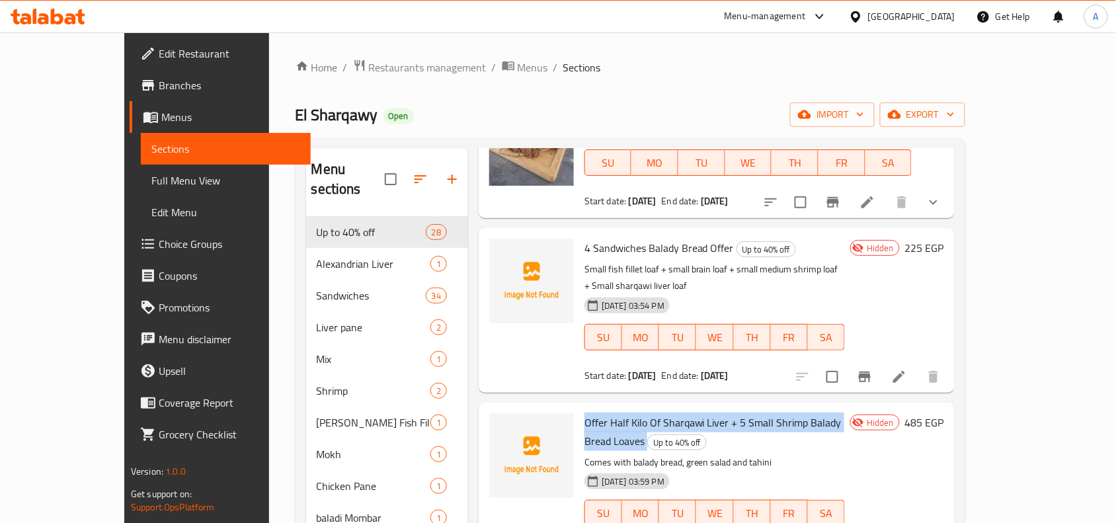
scroll to position [83, 0]
